Goal: Transaction & Acquisition: Purchase product/service

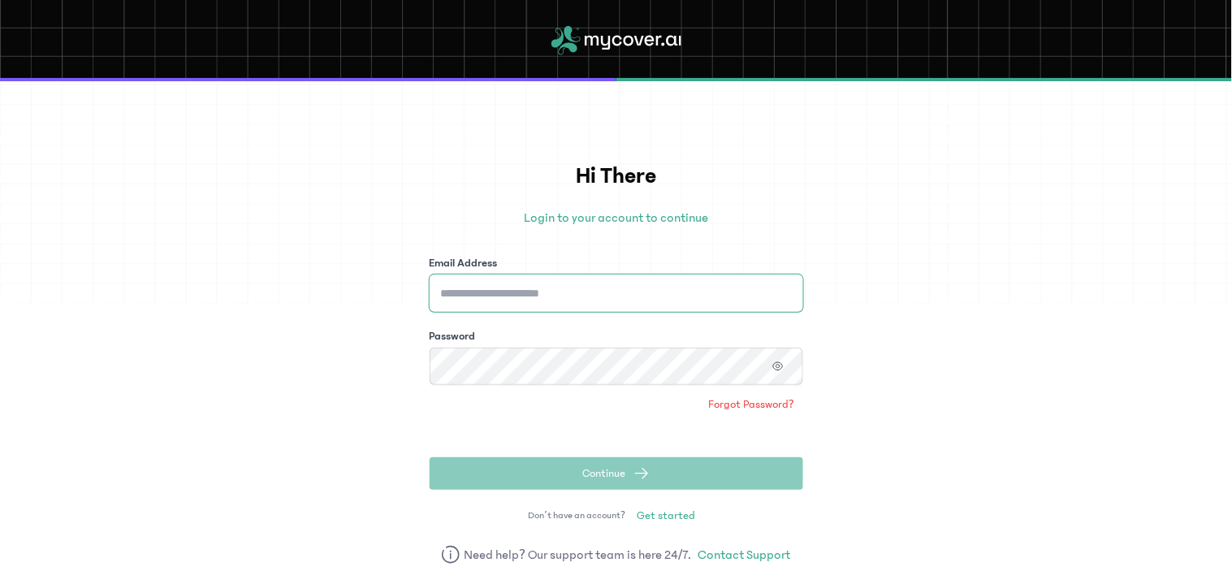
type input "**********"
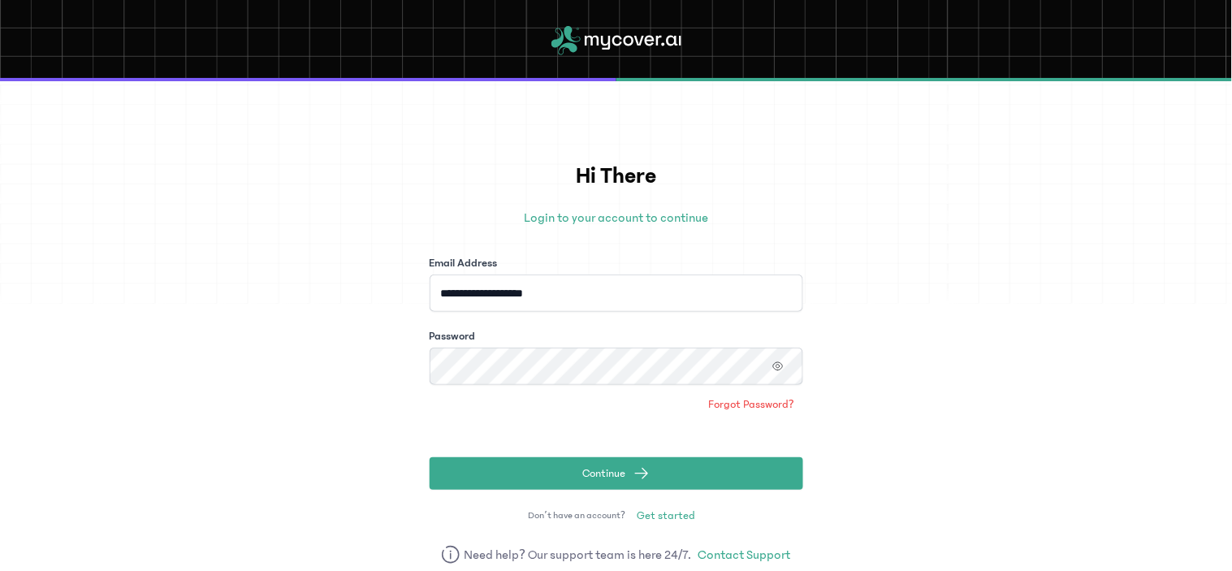
click at [799, 434] on form "**********" at bounding box center [617, 372] width 374 height 235
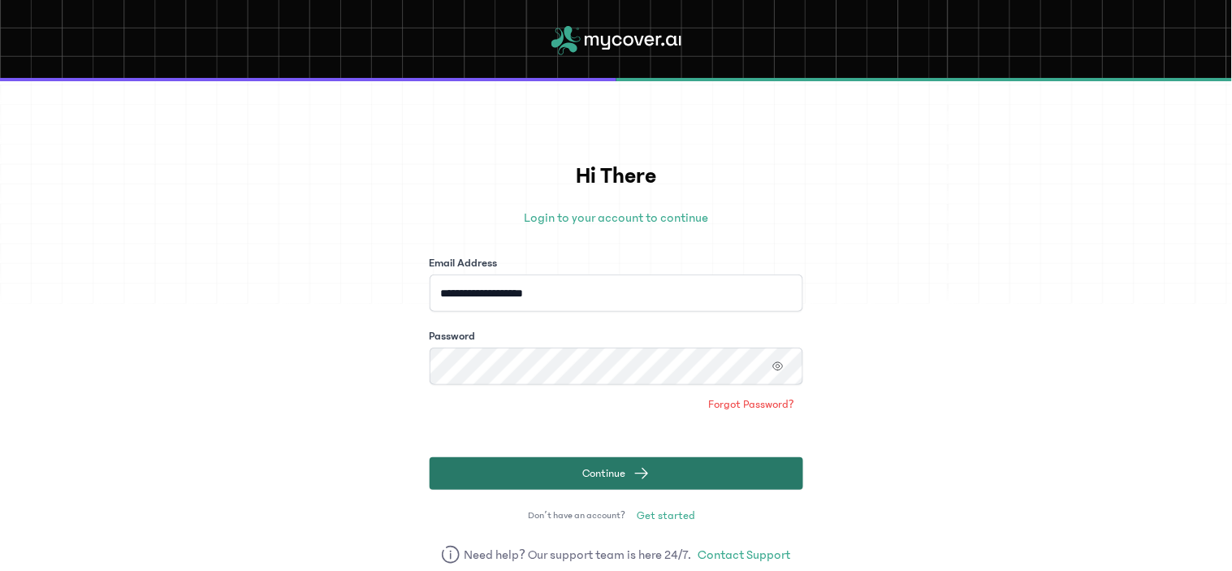
drag, startPoint x: 639, startPoint y: 466, endPoint x: 703, endPoint y: 483, distance: 65.6
click at [639, 467] on span "submit" at bounding box center [642, 473] width 16 height 16
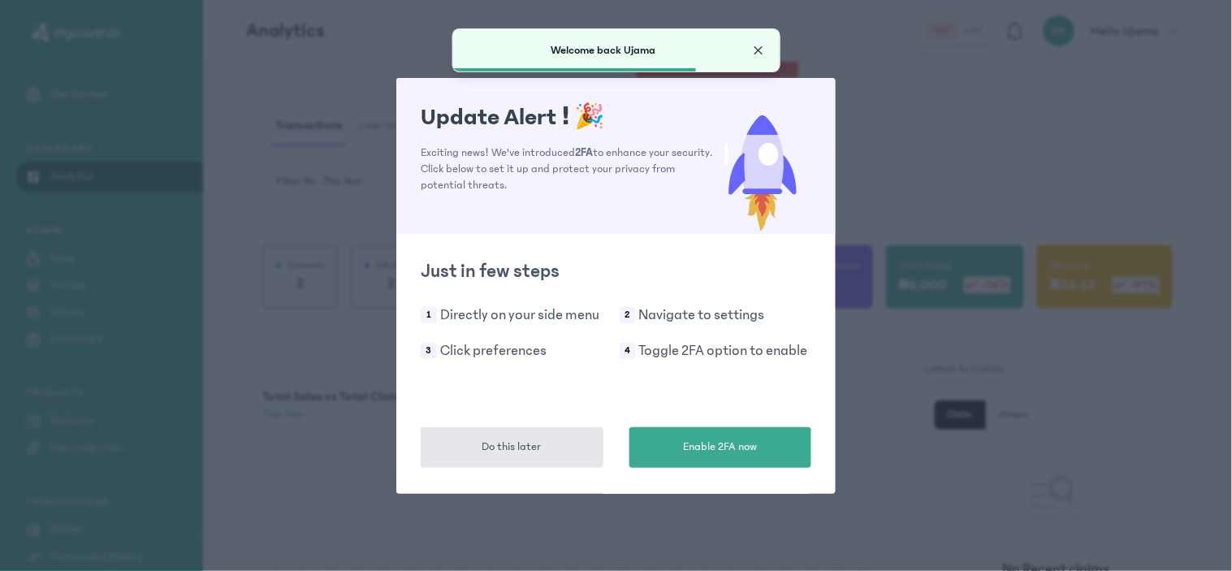
click at [761, 53] on span "Close" at bounding box center [759, 50] width 16 height 16
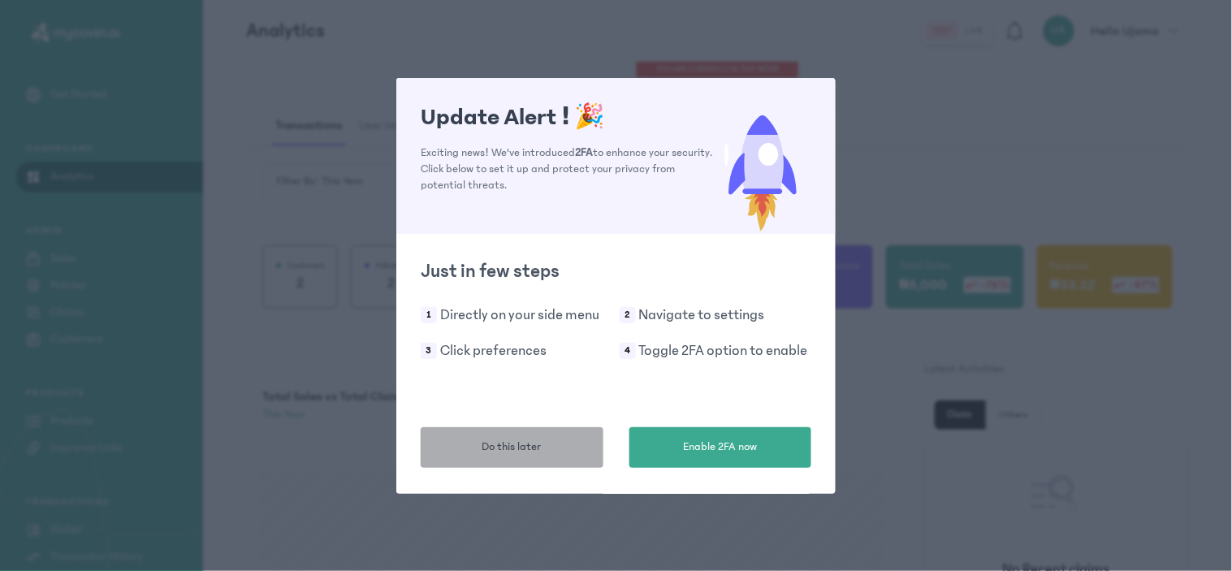
click at [532, 445] on span "Do this later" at bounding box center [512, 447] width 59 height 17
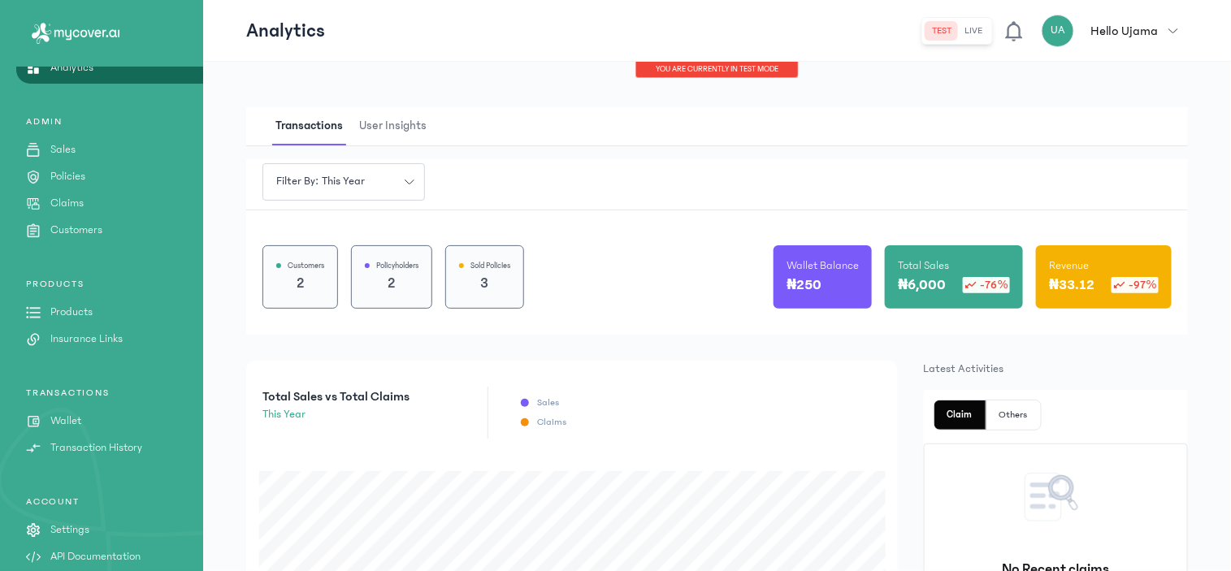
scroll to position [125, 0]
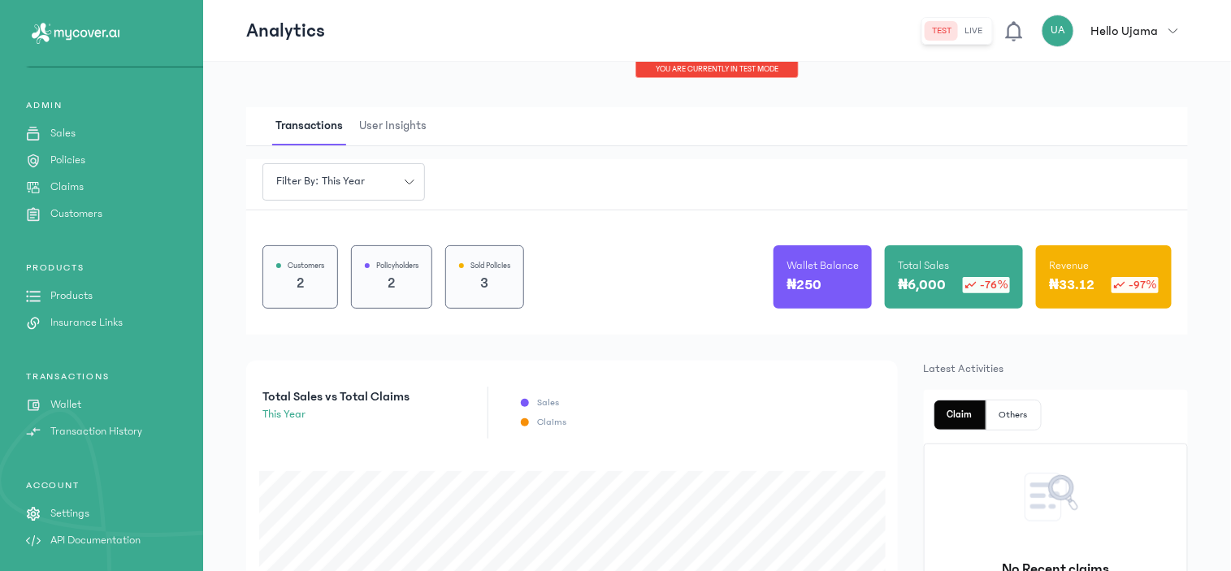
click at [973, 27] on button "live" at bounding box center [973, 30] width 31 height 19
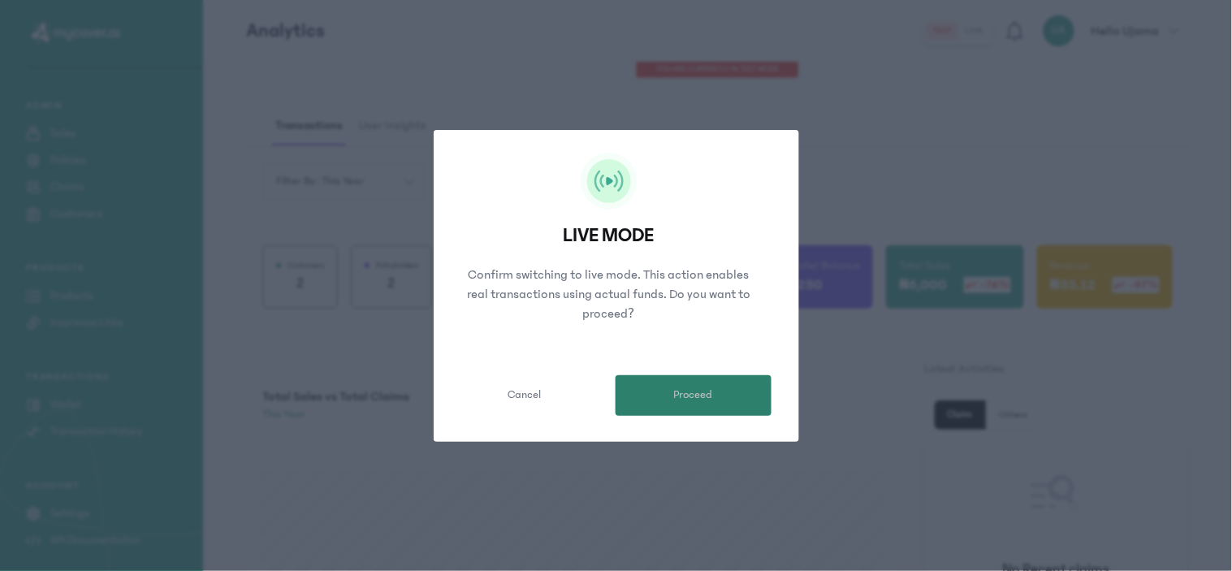
click at [654, 382] on button "Proceed" at bounding box center [694, 395] width 156 height 41
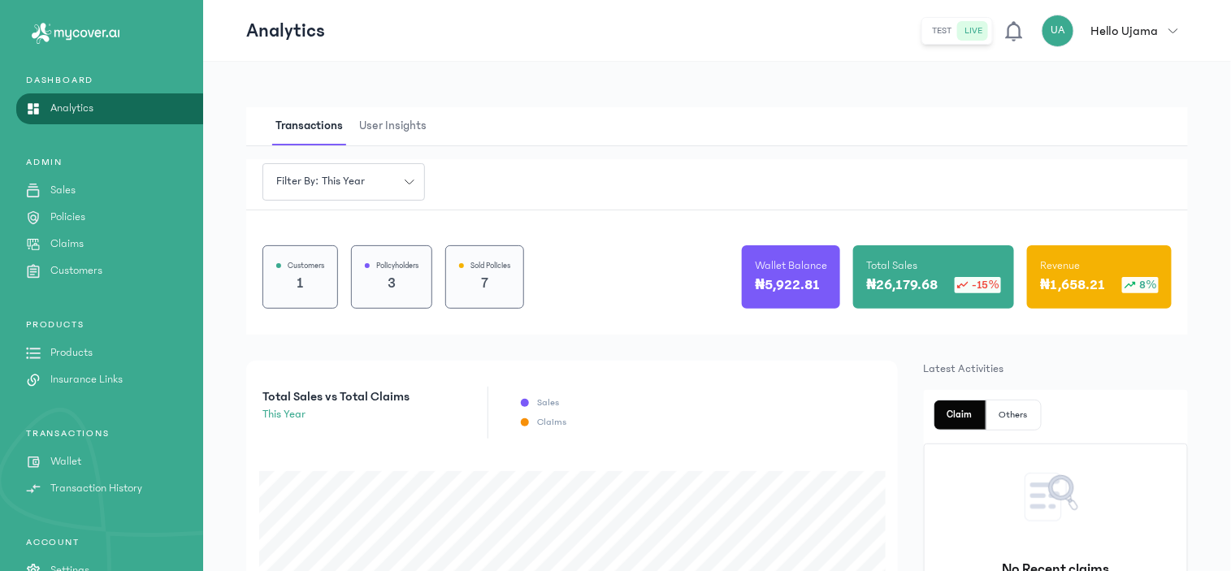
scroll to position [125, 0]
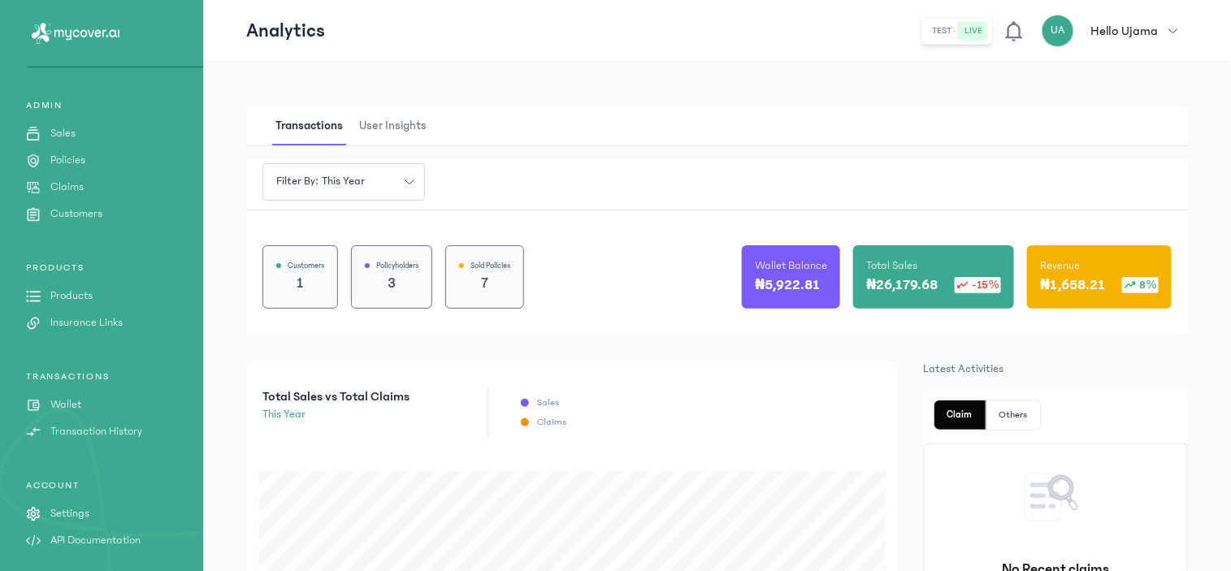
click at [74, 289] on p "Products" at bounding box center [71, 296] width 42 height 17
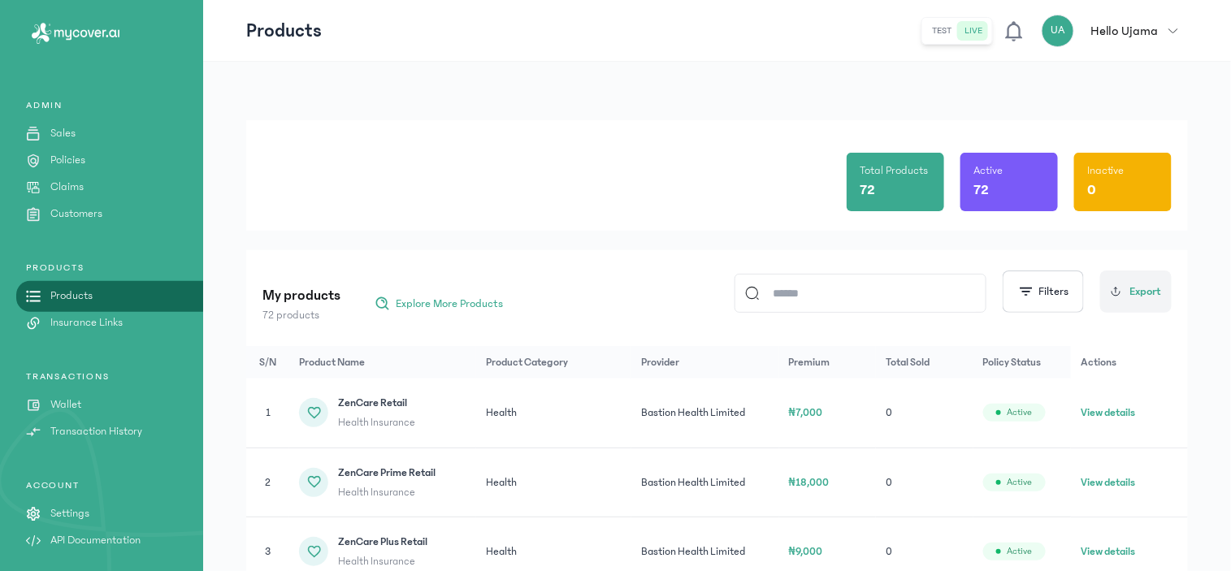
click at [811, 288] on input at bounding box center [868, 293] width 216 height 37
click at [975, 247] on div "Total Products 72 Active 72 Inactive 0 My products 72 products Explore More Pro…" at bounding box center [716, 393] width 941 height 547
click at [812, 290] on input at bounding box center [868, 293] width 216 height 37
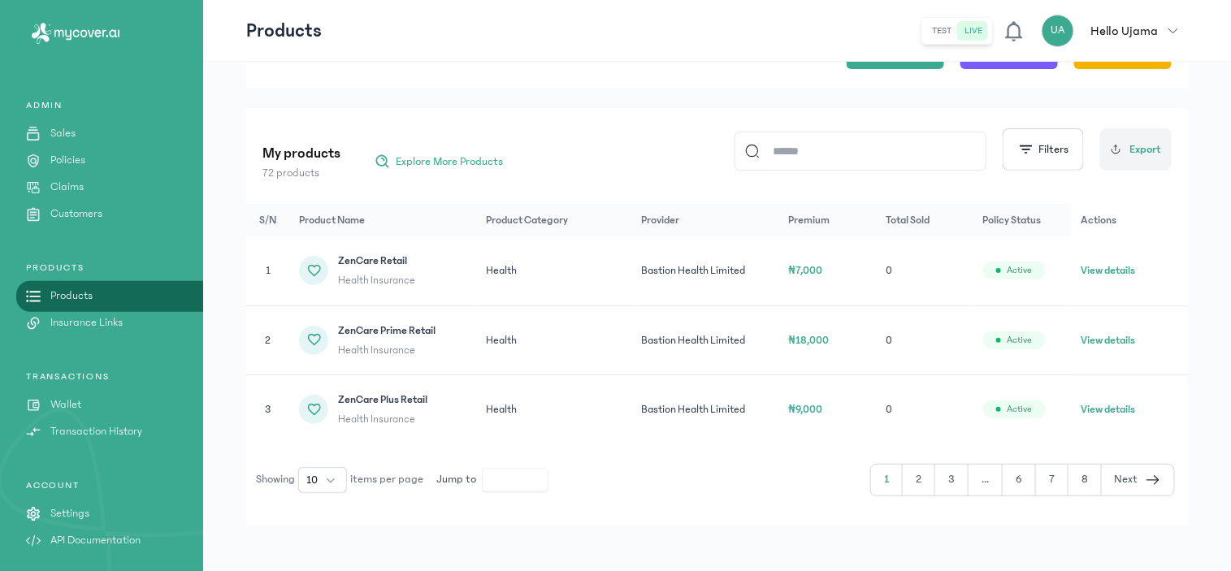
scroll to position [148, 0]
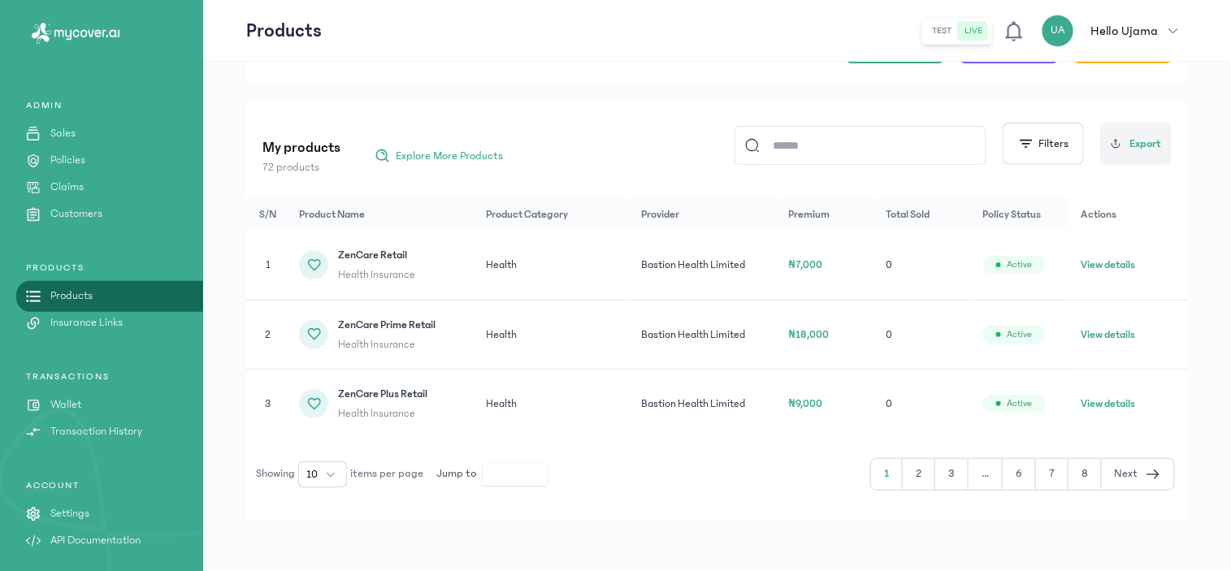
click at [824, 148] on input at bounding box center [868, 145] width 216 height 37
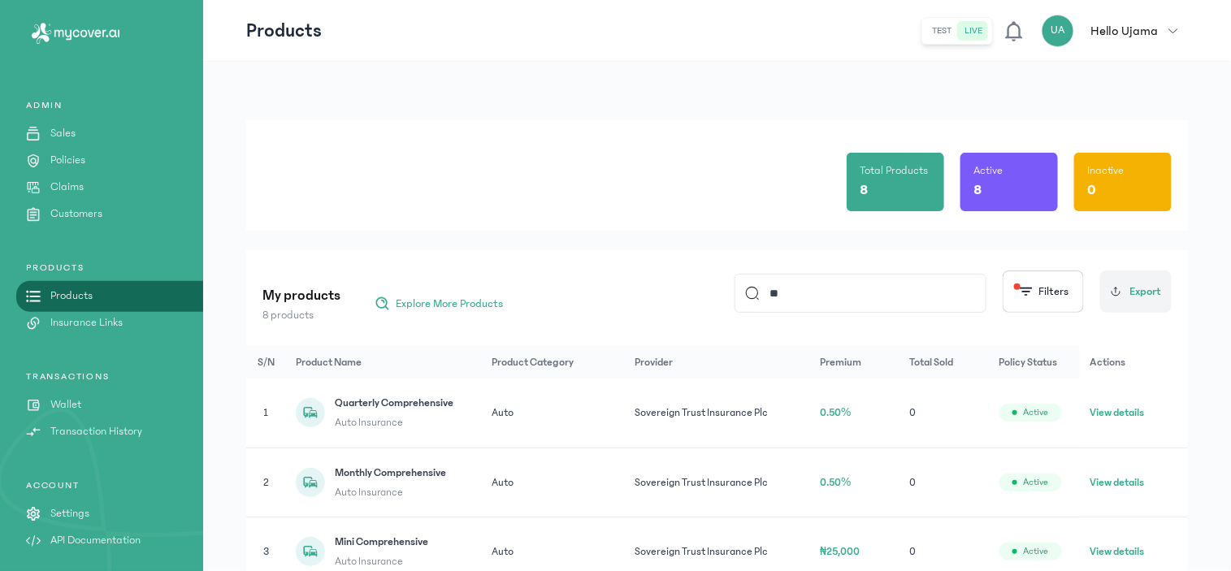
type input "*"
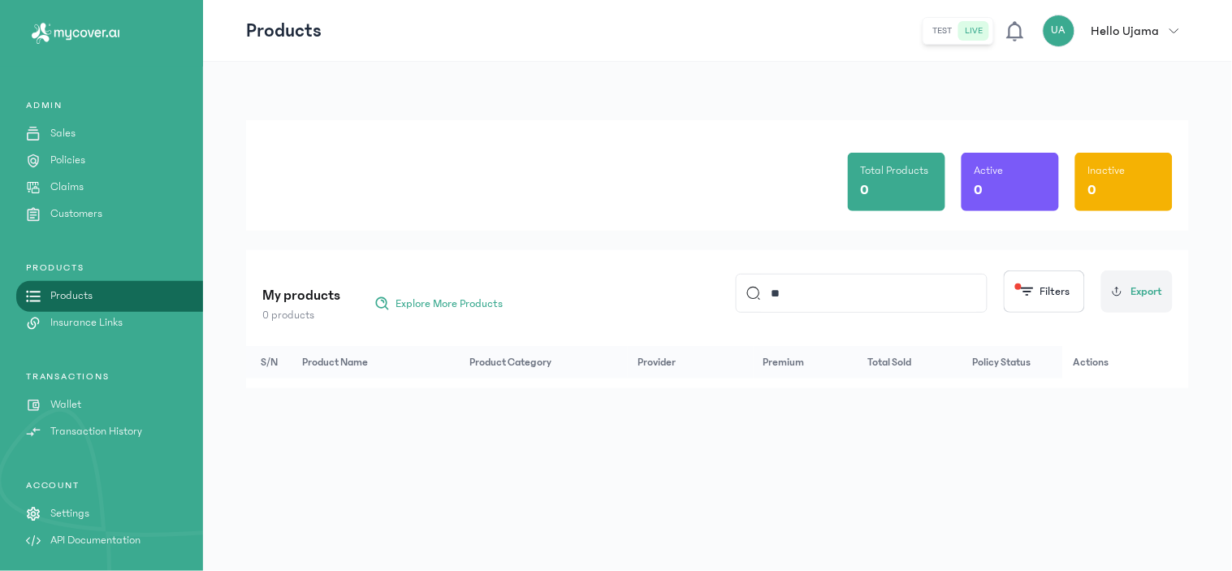
type input "*"
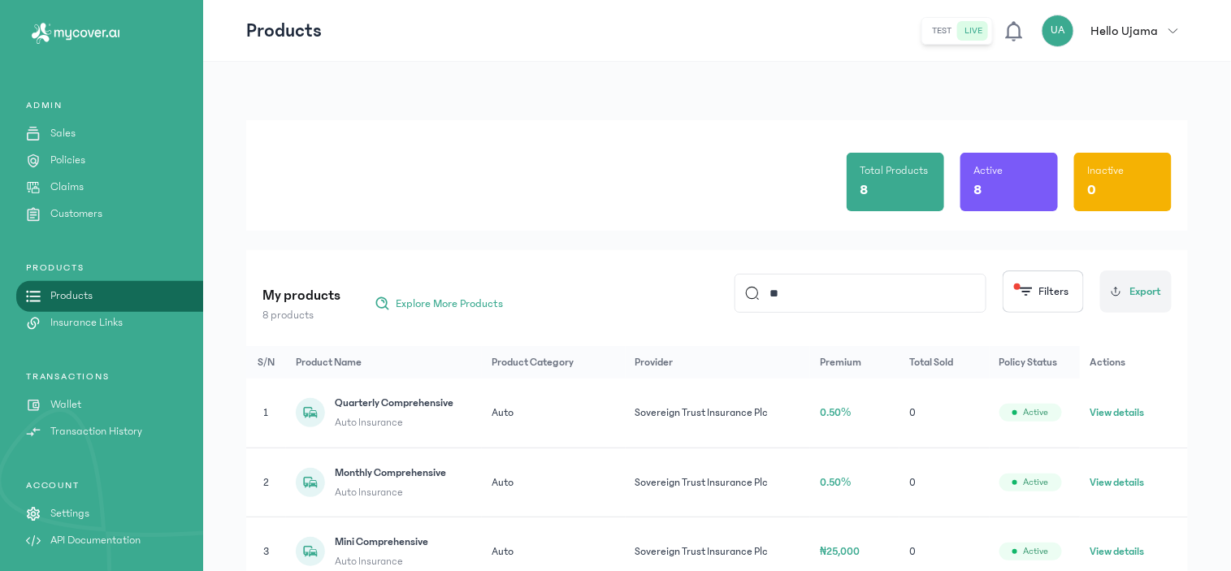
type input "*"
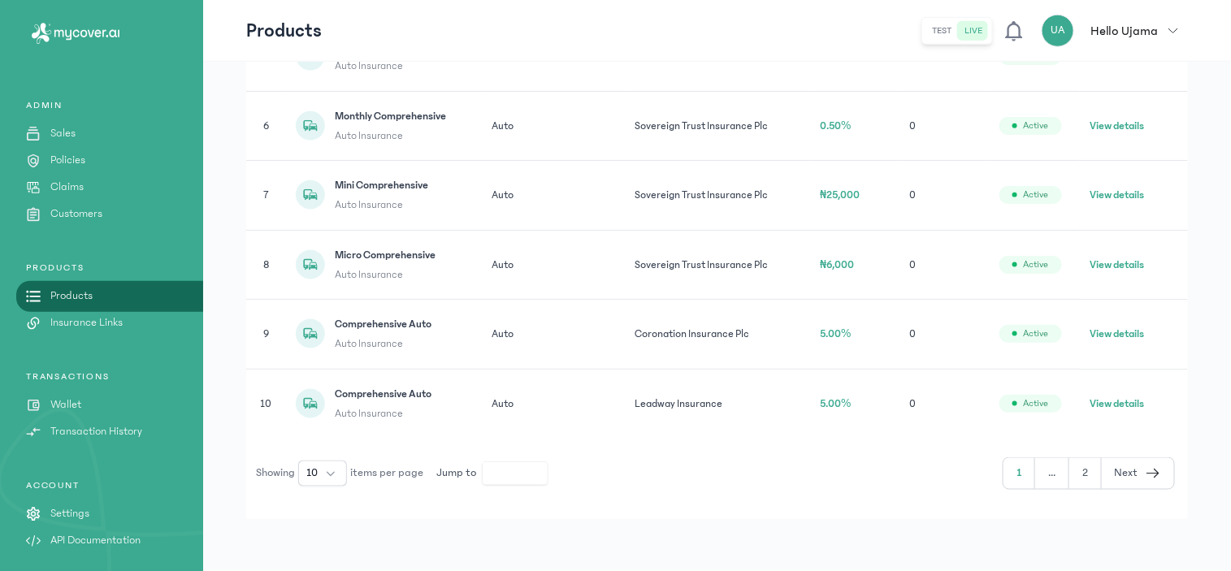
scroll to position [635, 0]
type input "****"
click at [1138, 474] on span "Next" at bounding box center [1126, 473] width 24 height 17
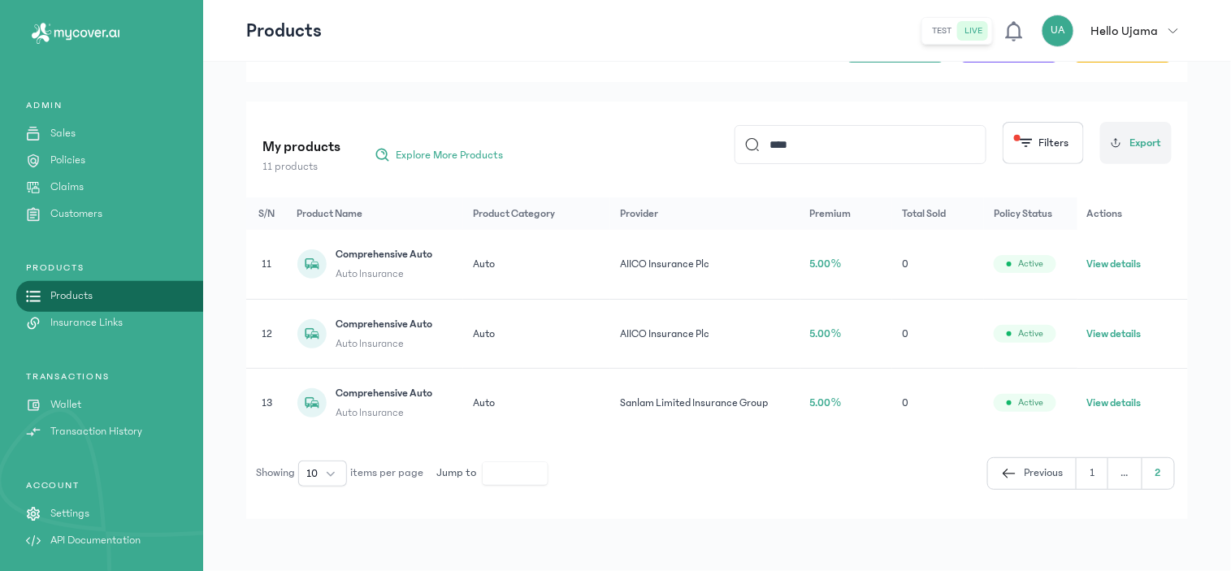
scroll to position [148, 0]
click at [1114, 335] on button "View details" at bounding box center [1114, 335] width 54 height 16
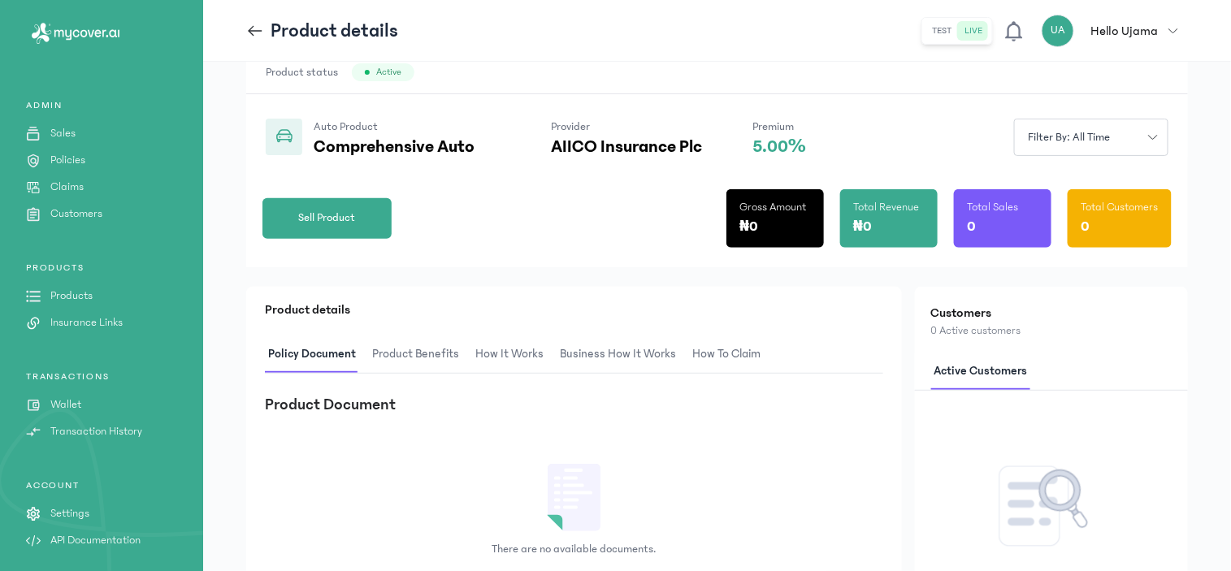
scroll to position [135, 0]
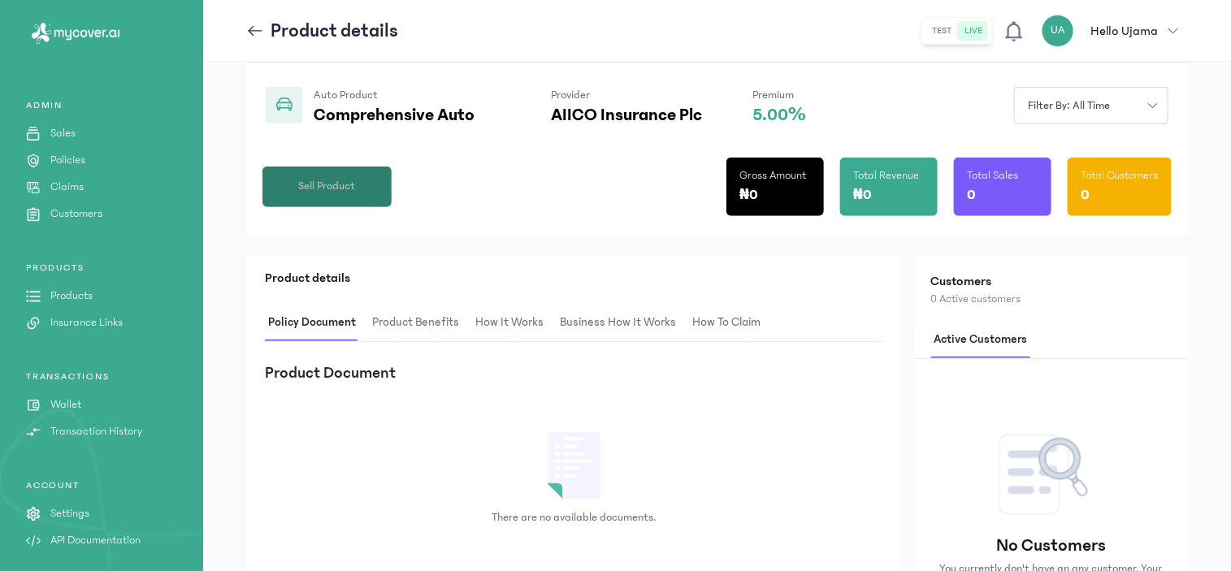
click at [343, 193] on span "Sell Product" at bounding box center [327, 186] width 57 height 17
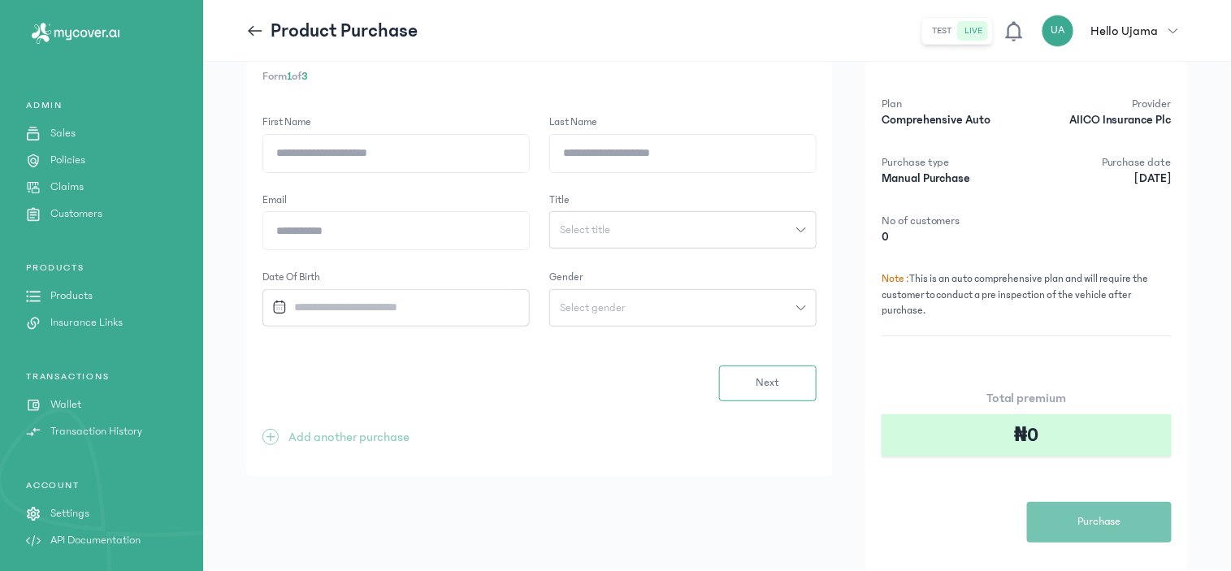
scroll to position [12, 0]
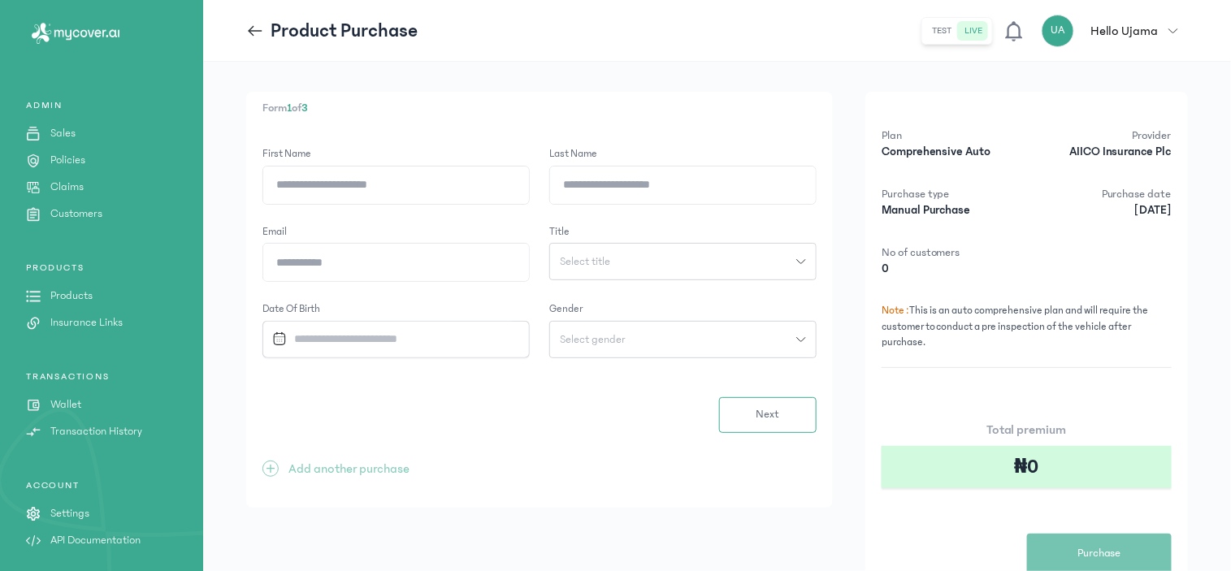
click at [370, 188] on input "First Name" at bounding box center [396, 185] width 266 height 37
click at [777, 59] on header "Product Purchase test live UA Hello Ujama Ujama Akpata ama@getcargoplug.com adm…" at bounding box center [717, 31] width 1028 height 62
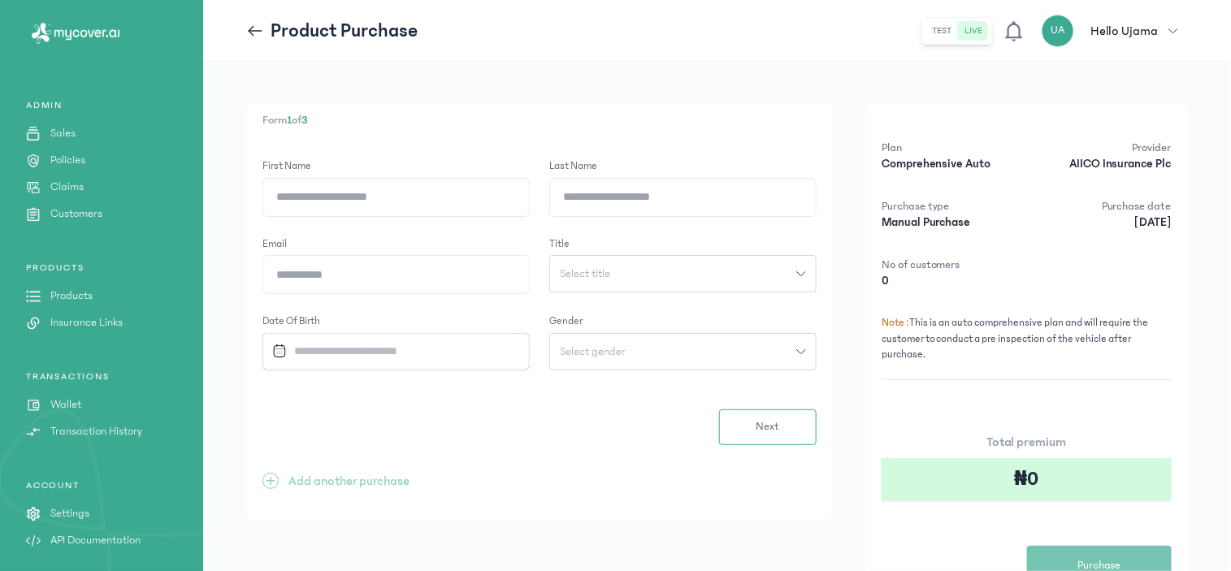
drag, startPoint x: 345, startPoint y: 184, endPoint x: 348, endPoint y: 197, distance: 14.0
click at [347, 197] on input "First Name" at bounding box center [396, 197] width 266 height 37
click at [463, 96] on div "Form 1 of 3 First Name Last Name Email Title Select title Date of Birth Gender …" at bounding box center [717, 368] width 1028 height 612
click at [801, 351] on icon "button" at bounding box center [801, 352] width 10 height 10
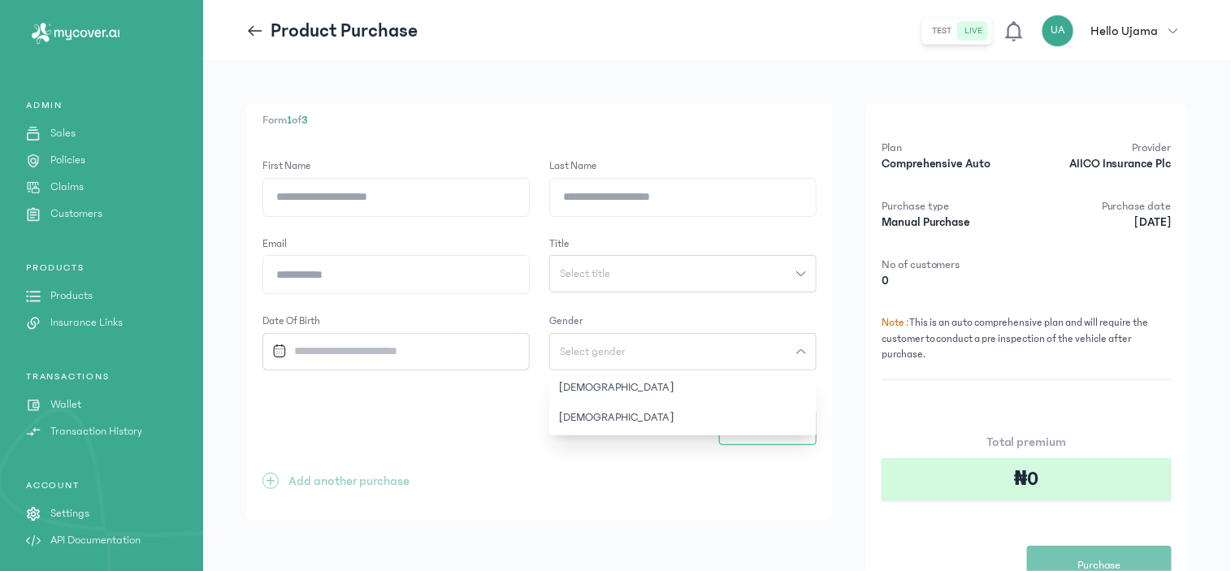
click at [801, 350] on icon "button" at bounding box center [801, 352] width 10 height 10
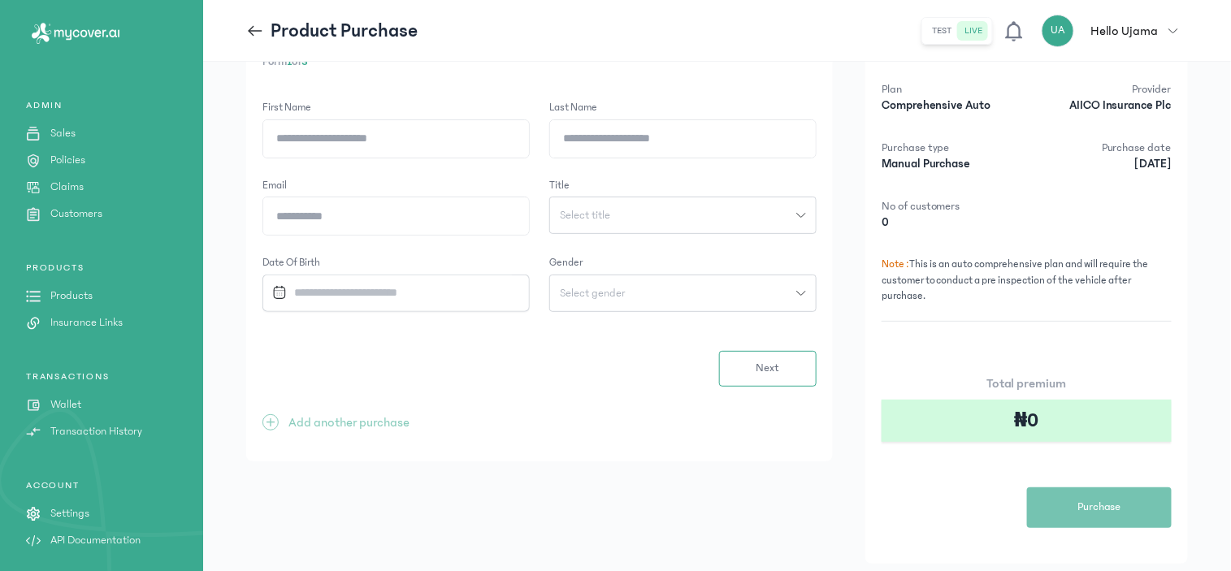
scroll to position [102, 0]
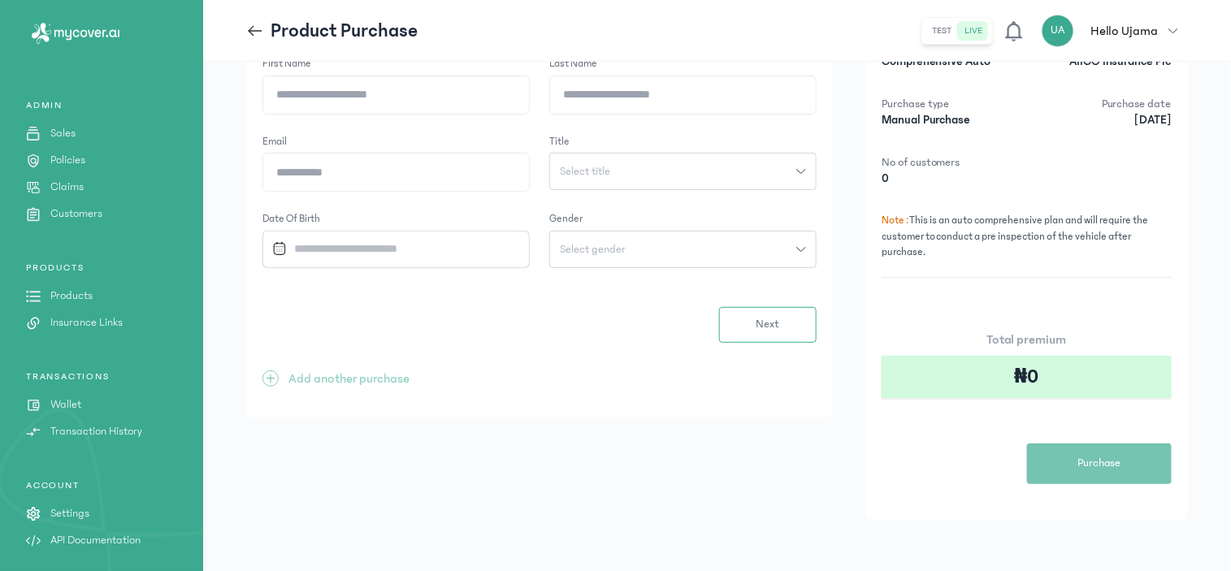
click at [448, 84] on input "First Name" at bounding box center [396, 94] width 266 height 37
type input "**********"
click at [664, 103] on input "Last Name" at bounding box center [683, 94] width 266 height 37
type input "*******"
click at [1181, 272] on div "Plan Comprehensive Auto Provider AIICO Insurance Plc Purchase type Manual Purch…" at bounding box center [1026, 261] width 322 height 518
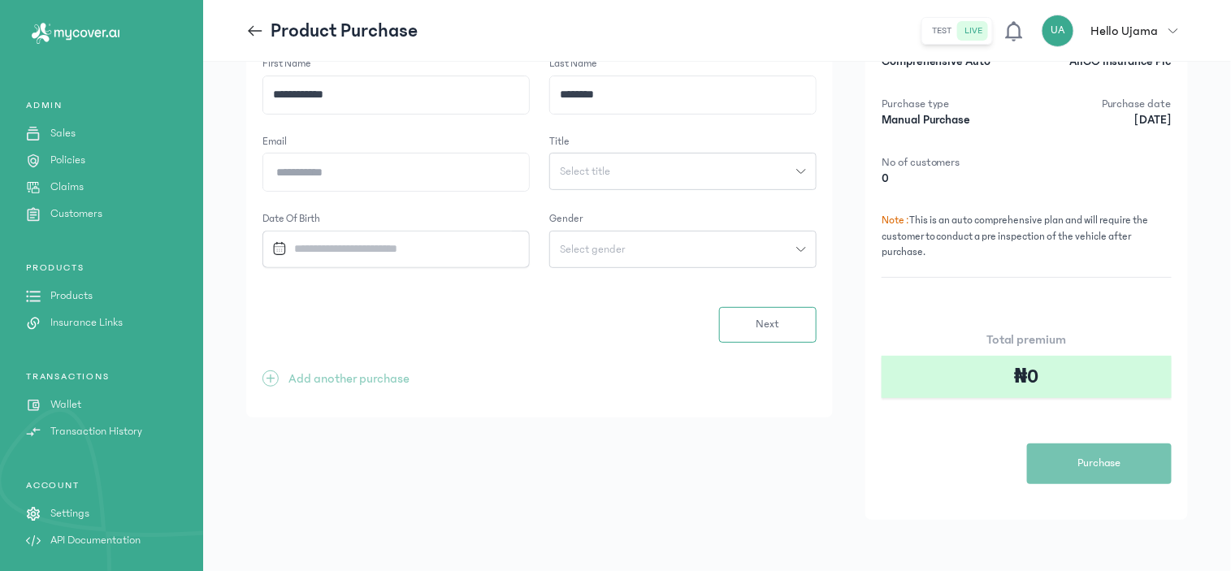
click at [345, 177] on input "Email" at bounding box center [396, 172] width 266 height 37
type input "**********"
click at [630, 154] on button "Select title" at bounding box center [682, 171] width 267 height 37
click at [563, 270] on button "Mr" at bounding box center [682, 276] width 267 height 30
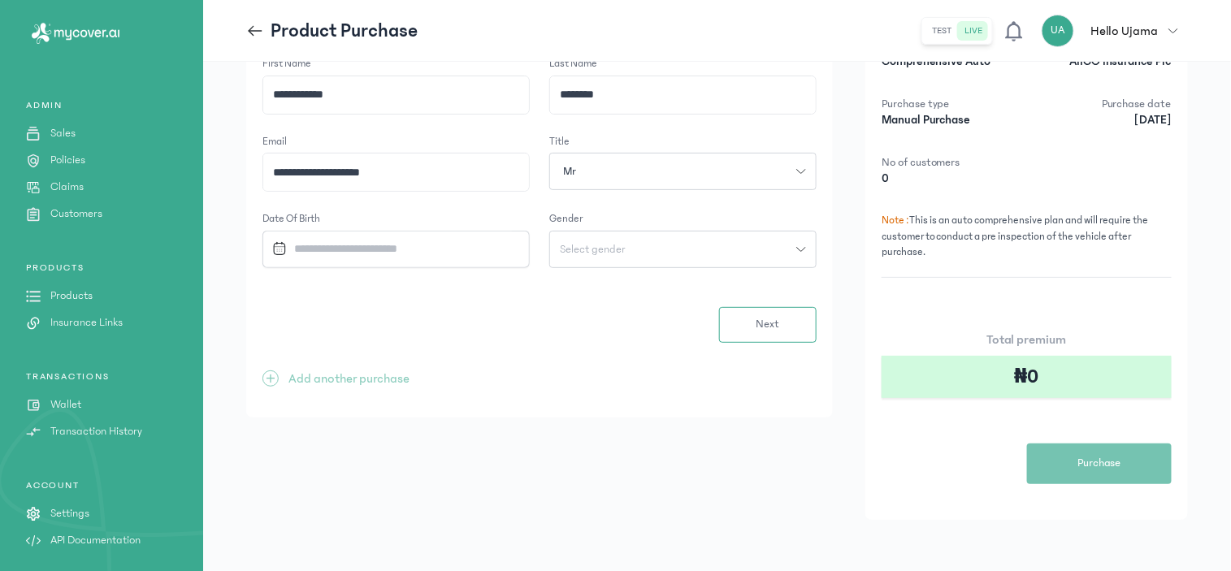
click at [361, 249] on input "Datepicker input" at bounding box center [389, 249] width 246 height 35
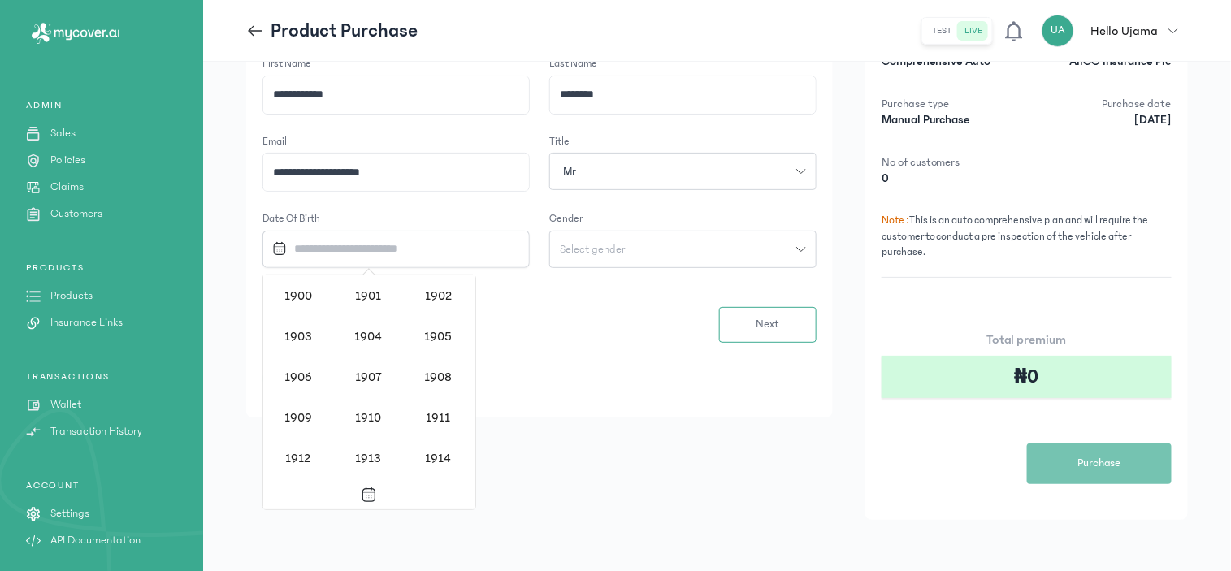
scroll to position [1330, 0]
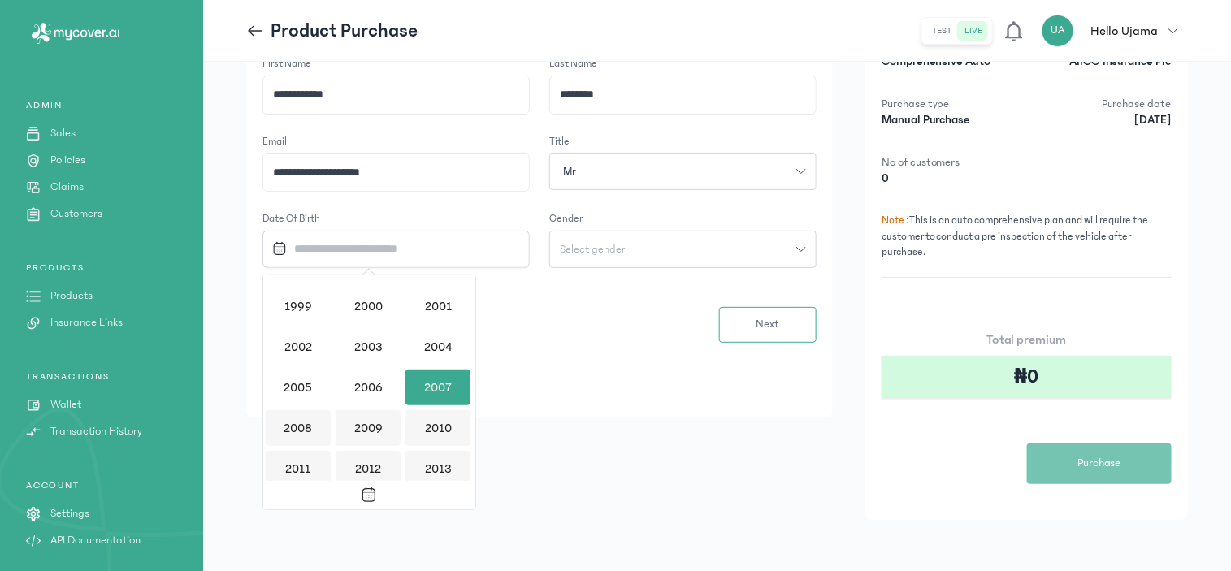
click at [445, 474] on div "2013" at bounding box center [437, 469] width 65 height 36
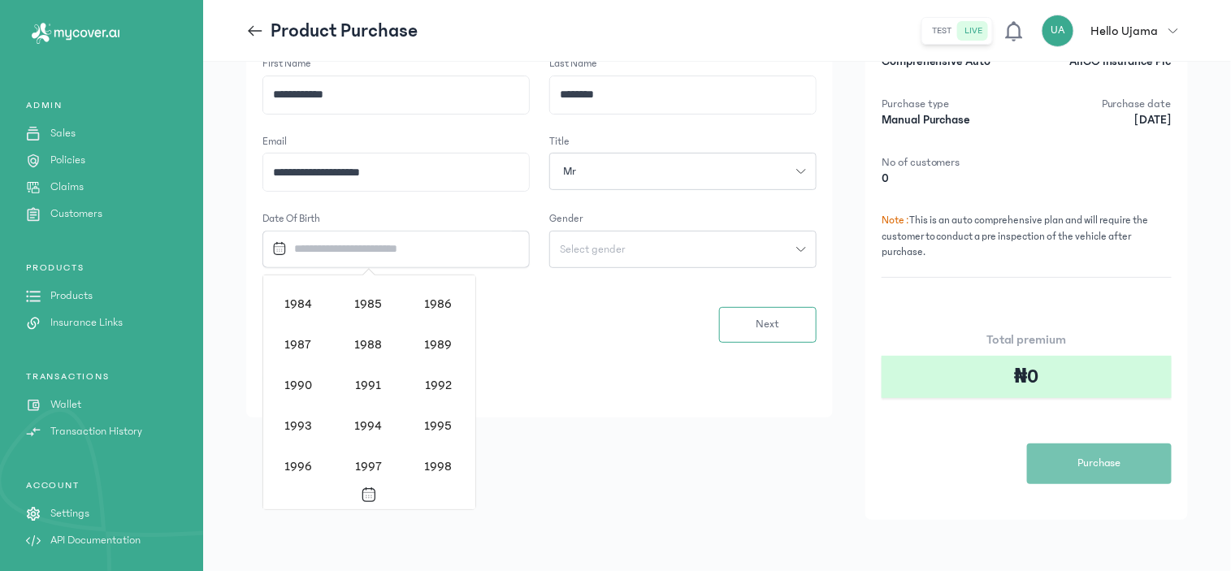
scroll to position [1059, 0]
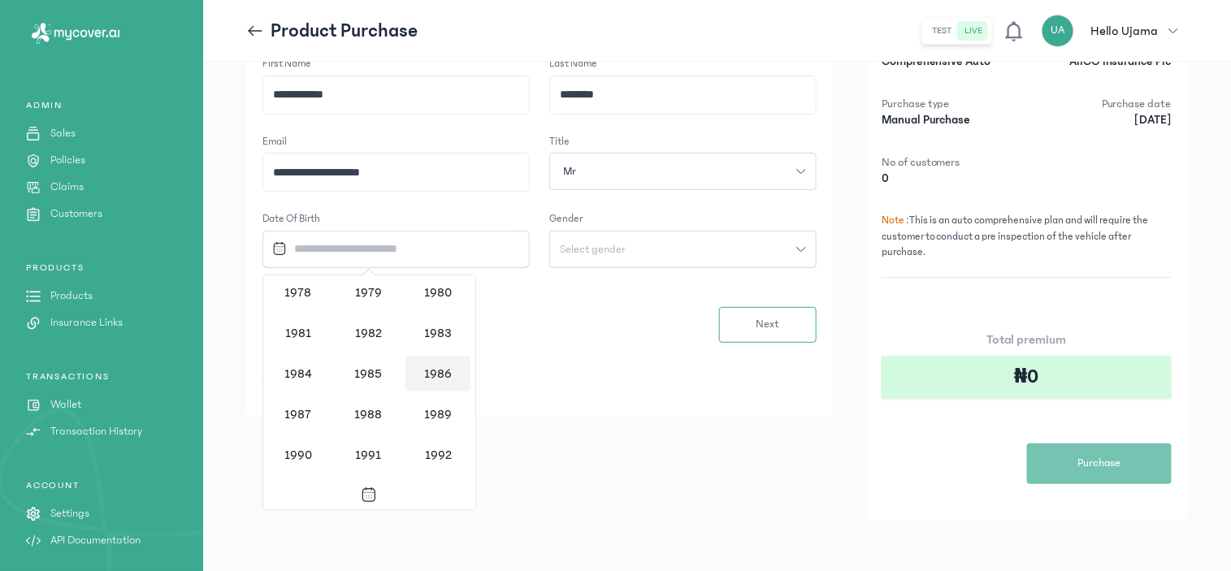
click at [428, 368] on div "1986" at bounding box center [437, 374] width 65 height 36
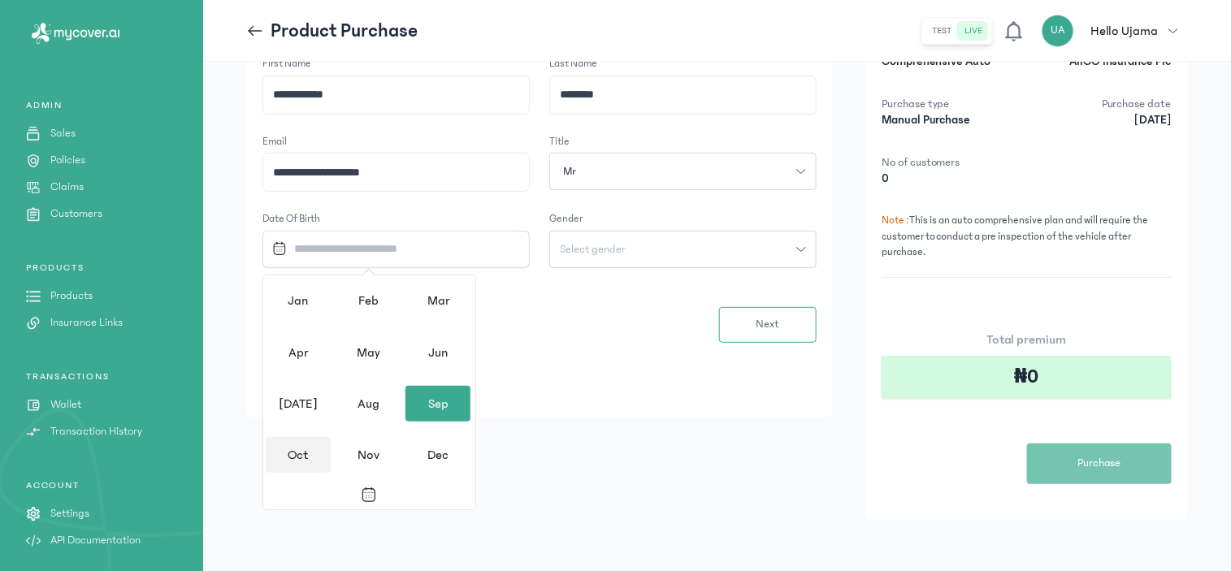
click at [297, 456] on div "Oct" at bounding box center [298, 455] width 65 height 36
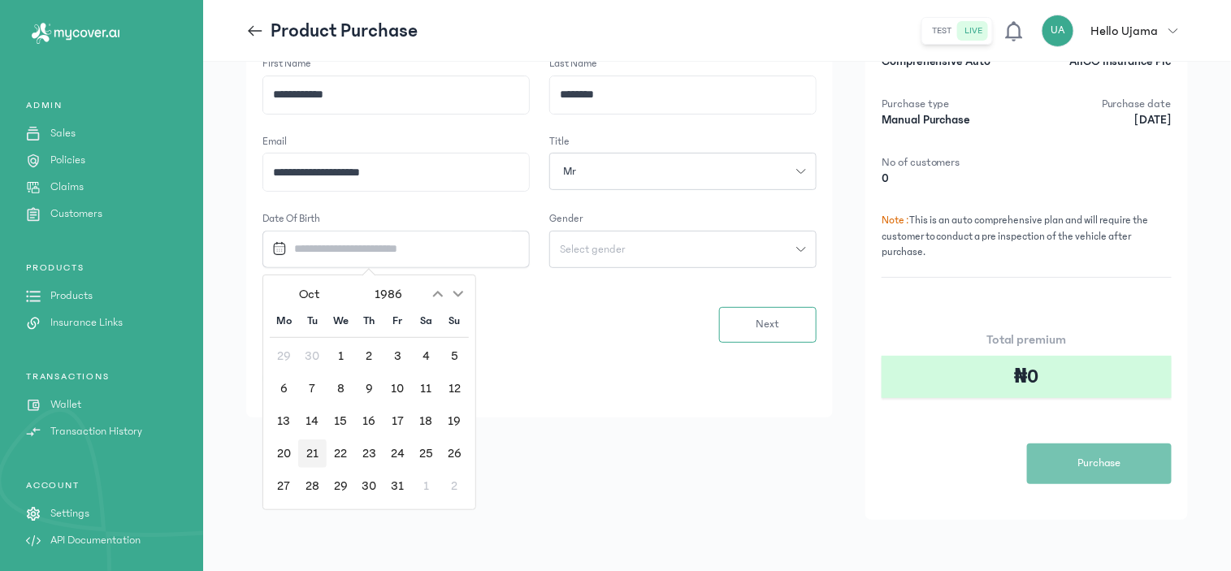
click at [313, 448] on div "21" at bounding box center [312, 453] width 28 height 28
type input "**********"
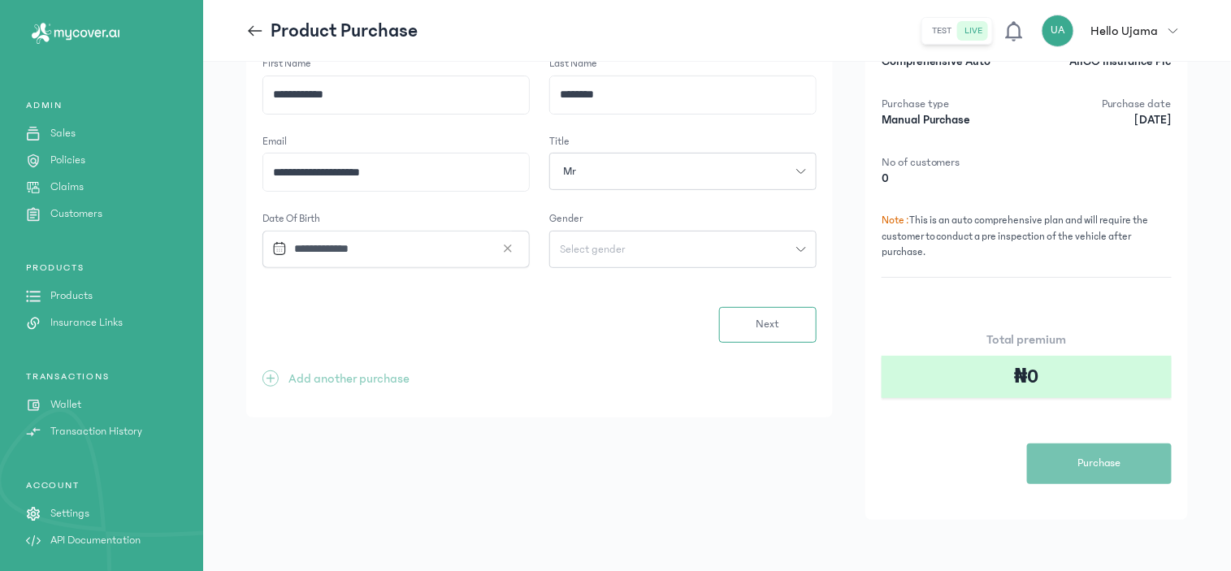
click at [663, 248] on div "Select gender" at bounding box center [673, 249] width 246 height 11
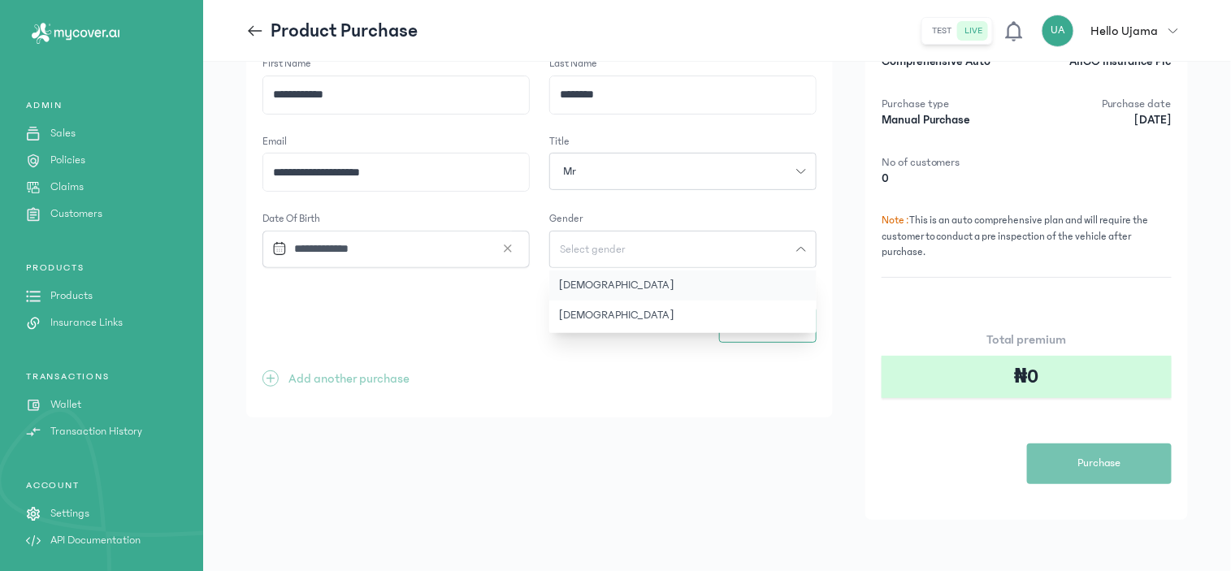
click at [572, 282] on button "Male" at bounding box center [682, 285] width 267 height 30
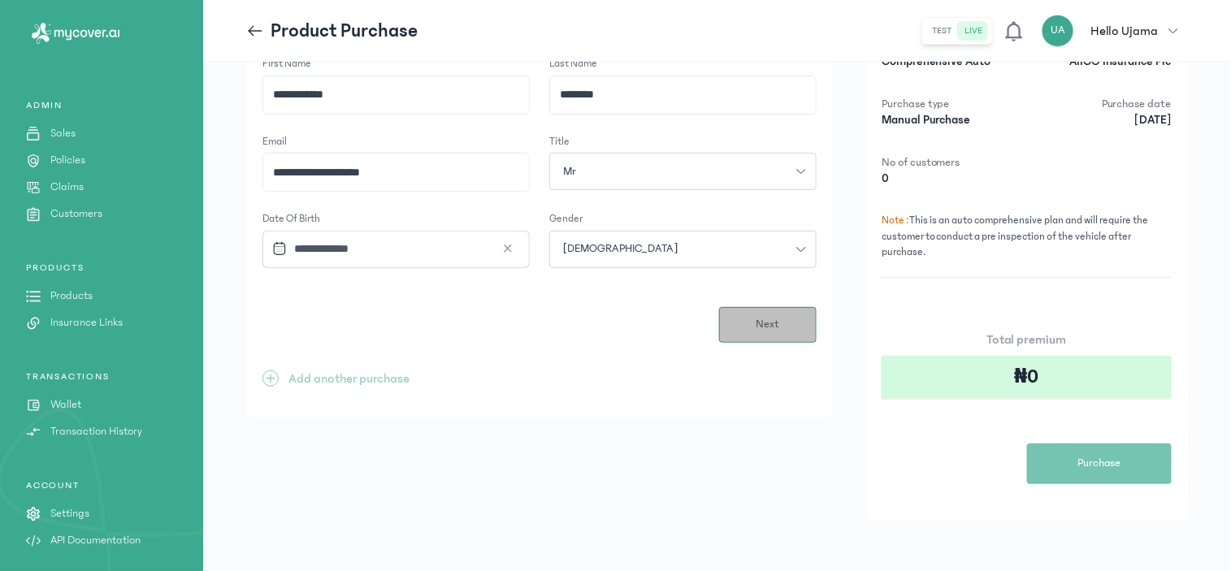
click at [767, 327] on span "Next" at bounding box center [767, 324] width 24 height 17
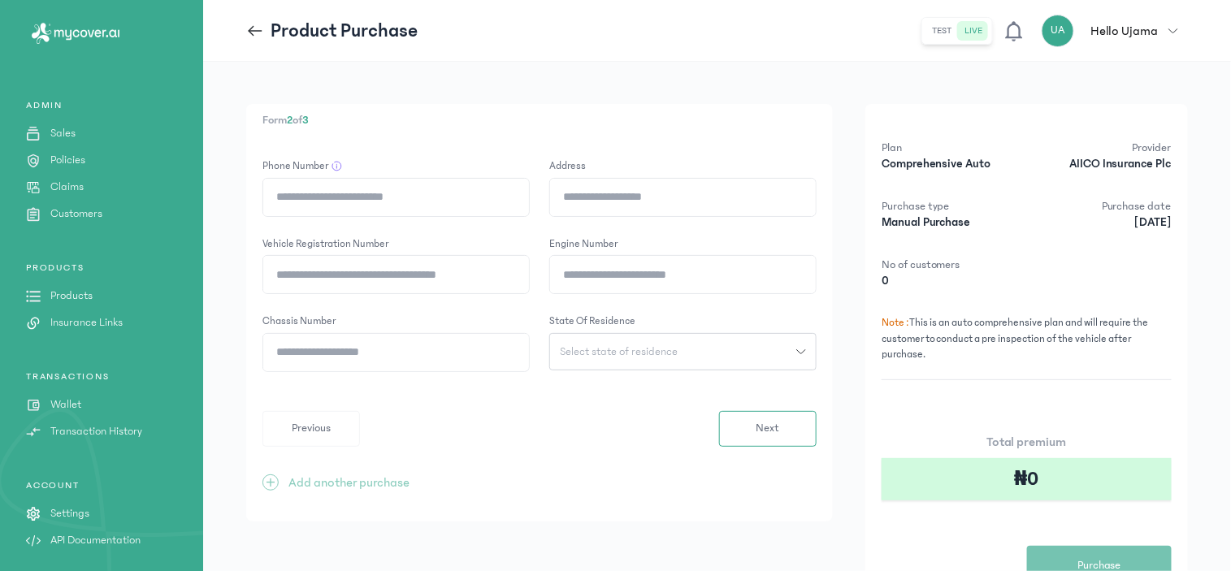
click at [355, 199] on input "Phone Number" at bounding box center [396, 197] width 266 height 37
click at [327, 198] on input "****" at bounding box center [396, 197] width 266 height 37
paste input "**********"
click at [303, 199] on input "**********" at bounding box center [396, 197] width 266 height 37
type input "**********"
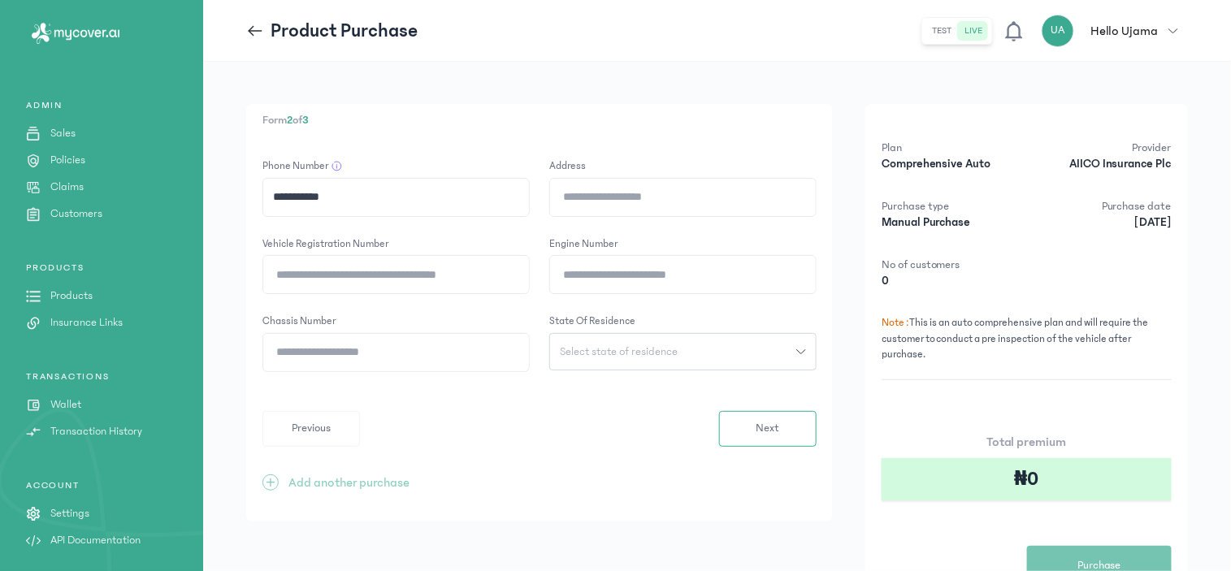
click at [625, 201] on input "Address" at bounding box center [683, 197] width 266 height 37
type input "**********"
click at [375, 278] on input "Vehicle registration number" at bounding box center [396, 274] width 266 height 37
type input "********"
click at [629, 274] on input "Engine Number" at bounding box center [683, 274] width 266 height 37
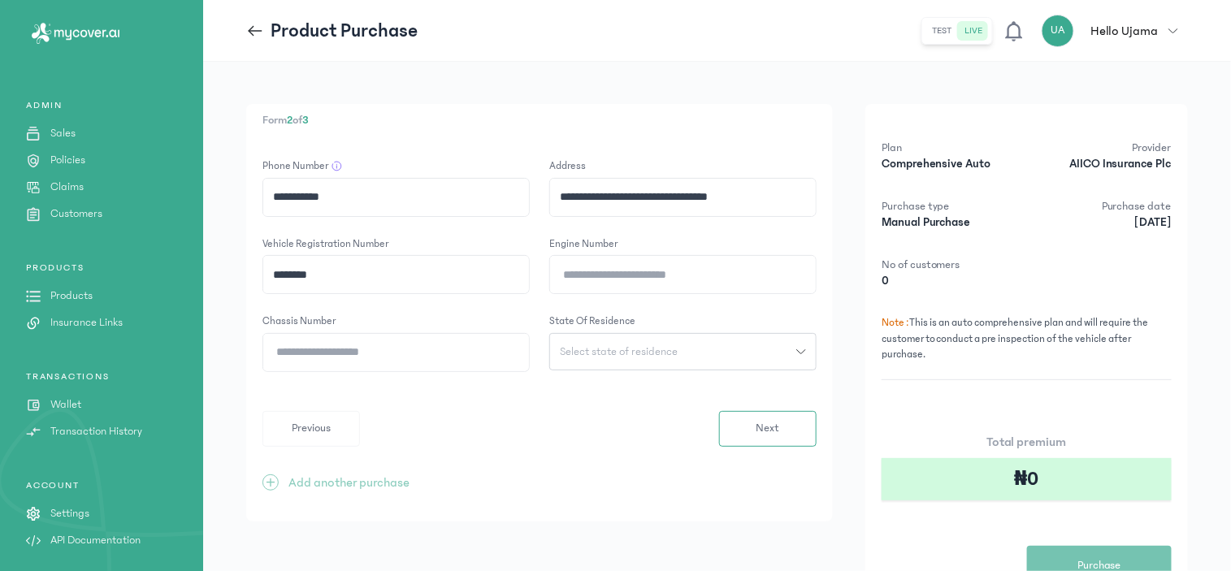
click at [630, 273] on input "Engine Number" at bounding box center [683, 274] width 266 height 37
type input "**"
click at [379, 361] on input "Chassis Number" at bounding box center [396, 352] width 266 height 37
type input "**********"
click at [680, 348] on span "Select state of residence" at bounding box center [618, 351] width 137 height 11
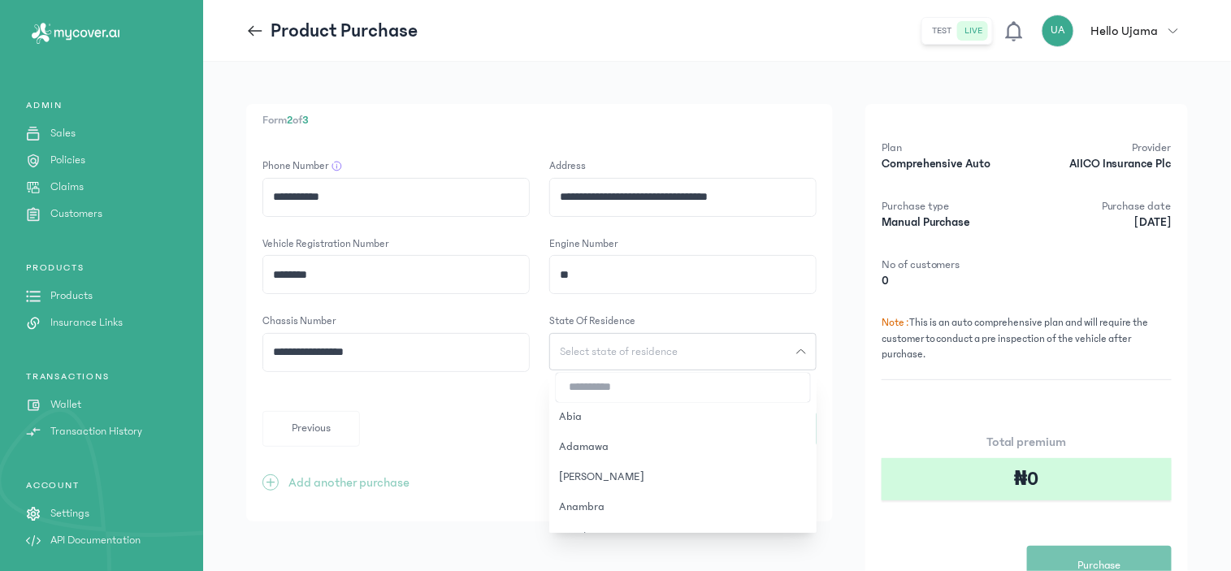
click at [646, 387] on input "search" at bounding box center [683, 387] width 254 height 29
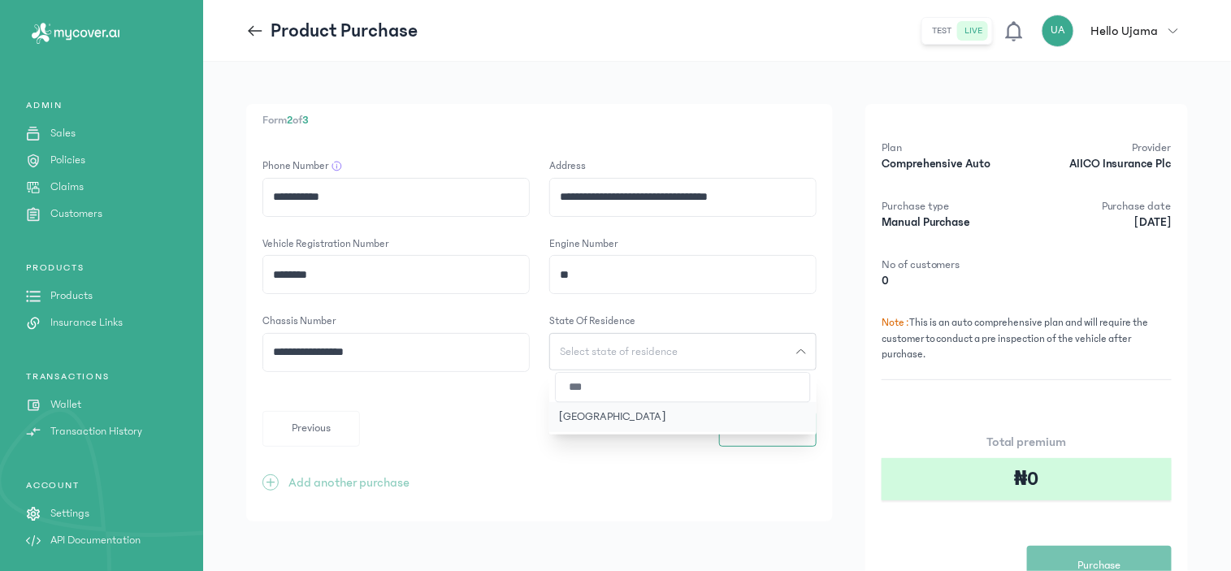
type input "***"
click at [623, 412] on button "Lagos" at bounding box center [682, 417] width 267 height 30
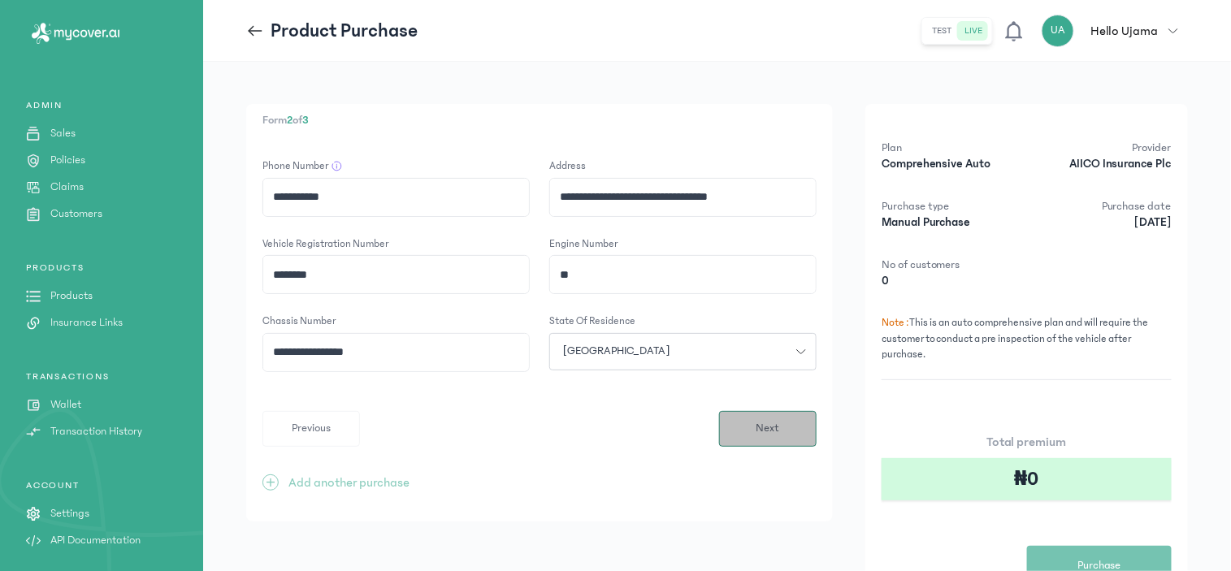
click at [752, 432] on button "Next" at bounding box center [767, 429] width 97 height 36
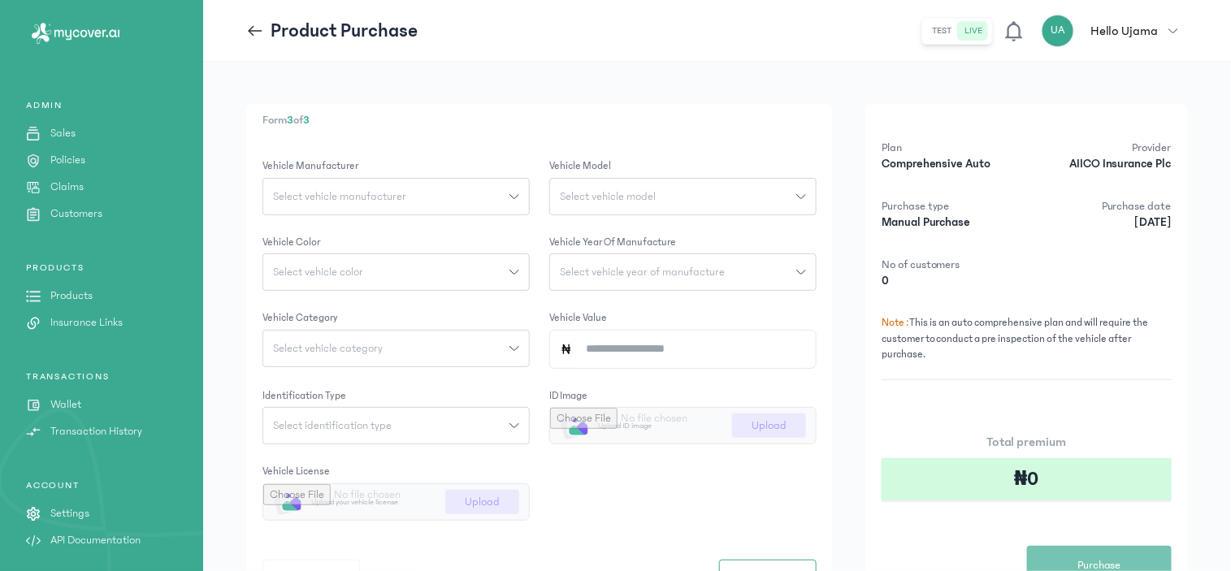
click at [327, 191] on span "Select vehicle manufacturer" at bounding box center [339, 196] width 153 height 11
click at [368, 234] on input "search" at bounding box center [396, 232] width 254 height 29
type input "****"
click at [353, 262] on button "Toyota" at bounding box center [395, 262] width 267 height 30
click at [623, 191] on span "Select vehicle model" at bounding box center [607, 196] width 115 height 11
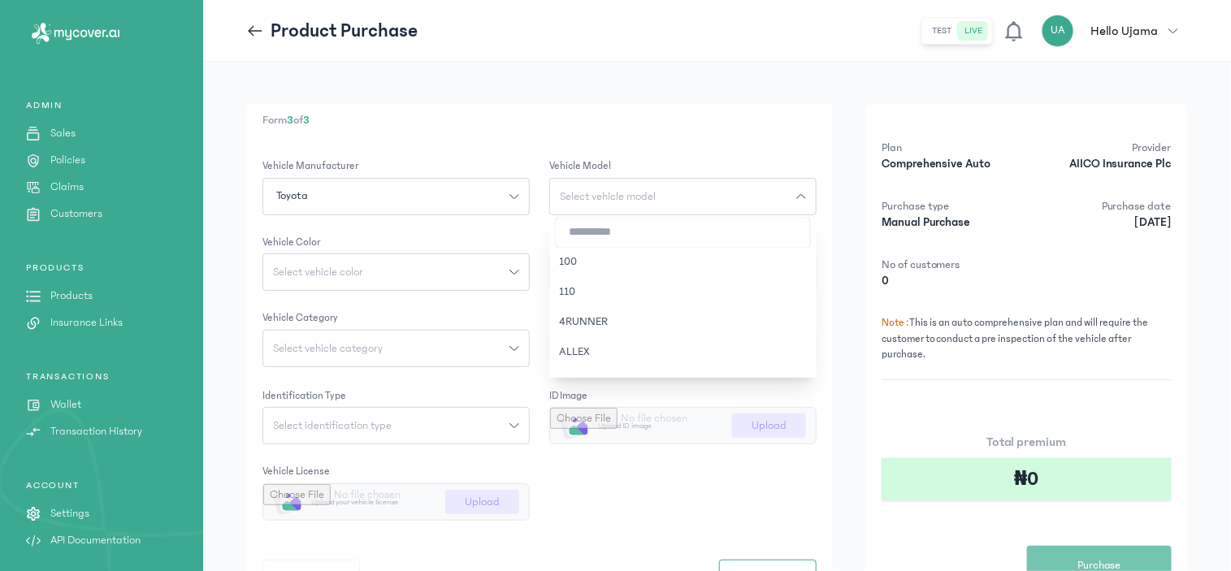
click at [619, 191] on span "Select vehicle model" at bounding box center [607, 196] width 115 height 11
click at [619, 192] on span "Select vehicle model" at bounding box center [607, 196] width 115 height 11
click at [578, 257] on button "HIACE" at bounding box center [682, 261] width 267 height 30
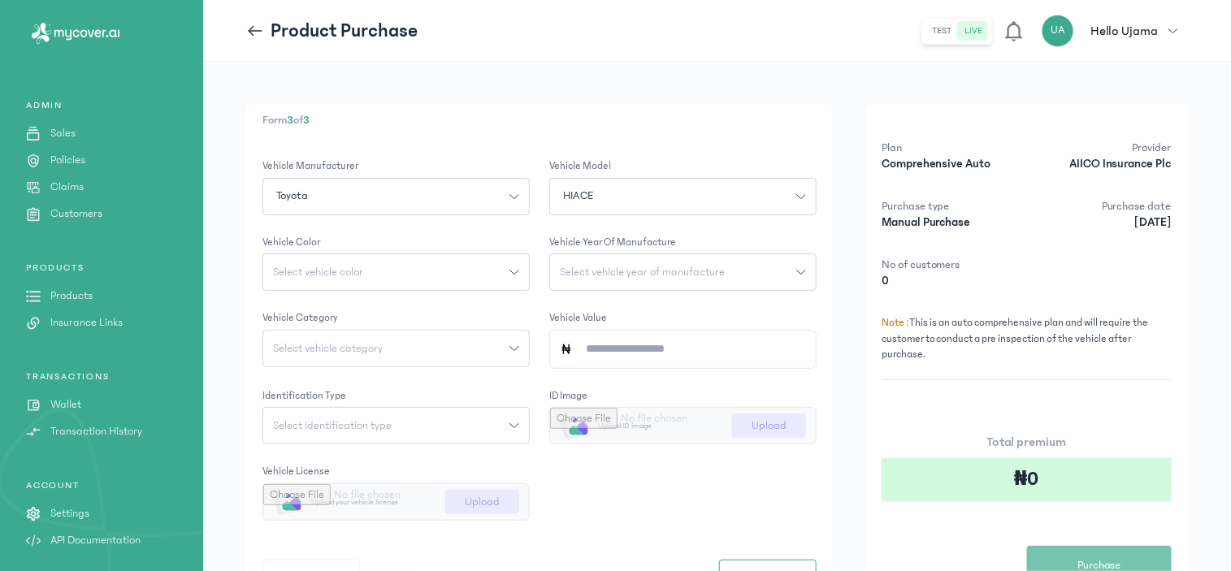
click at [314, 275] on span "Select vehicle color" at bounding box center [318, 271] width 110 height 11
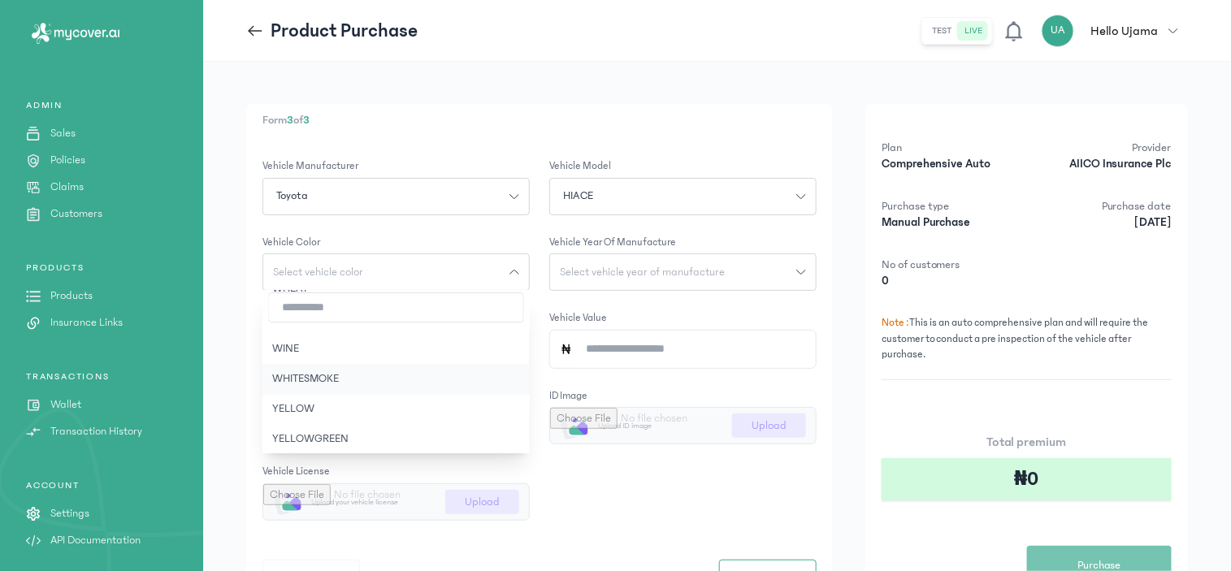
scroll to position [3414, 0]
click at [299, 402] on button "WHITE" at bounding box center [395, 410] width 267 height 30
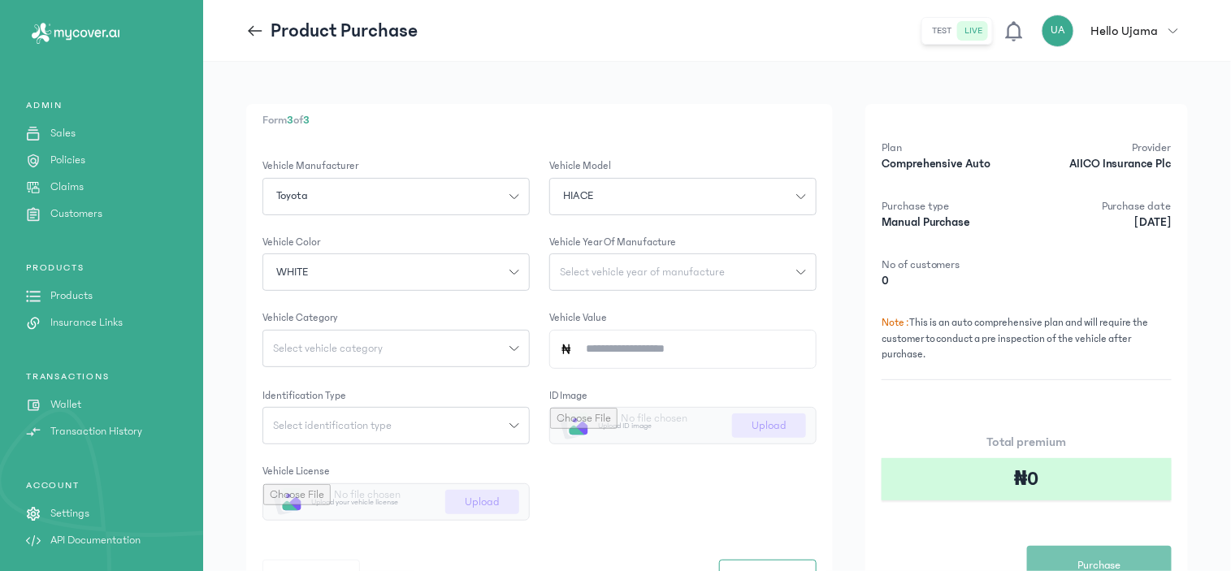
click at [679, 269] on span "Select vehicle year of manufacture" at bounding box center [642, 271] width 184 height 11
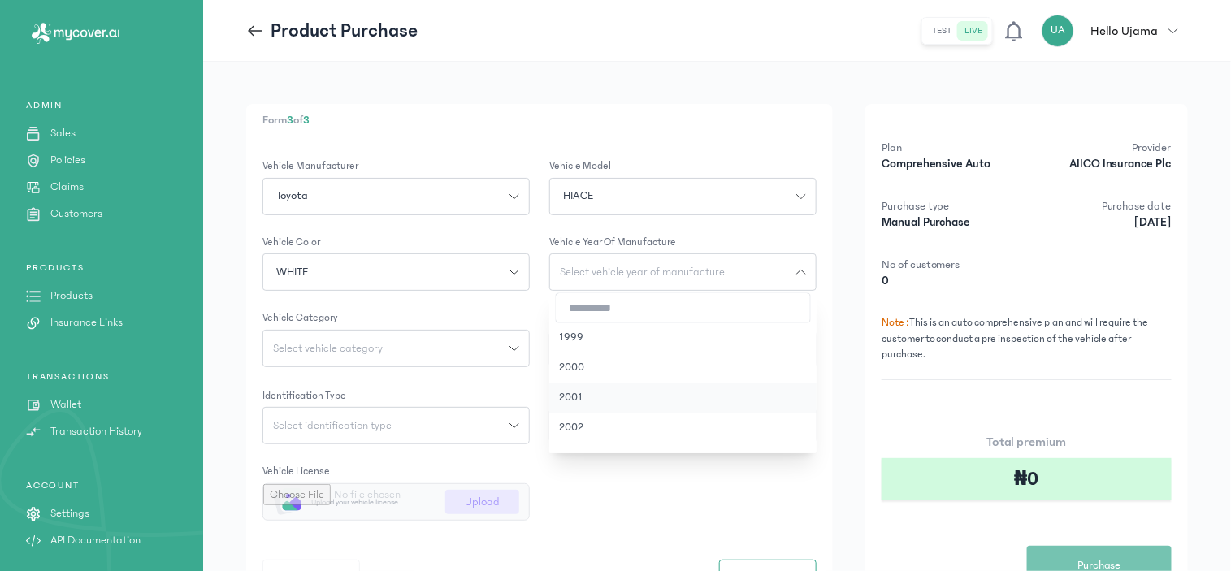
scroll to position [90, 0]
click at [560, 426] on button "2005" at bounding box center [682, 428] width 267 height 30
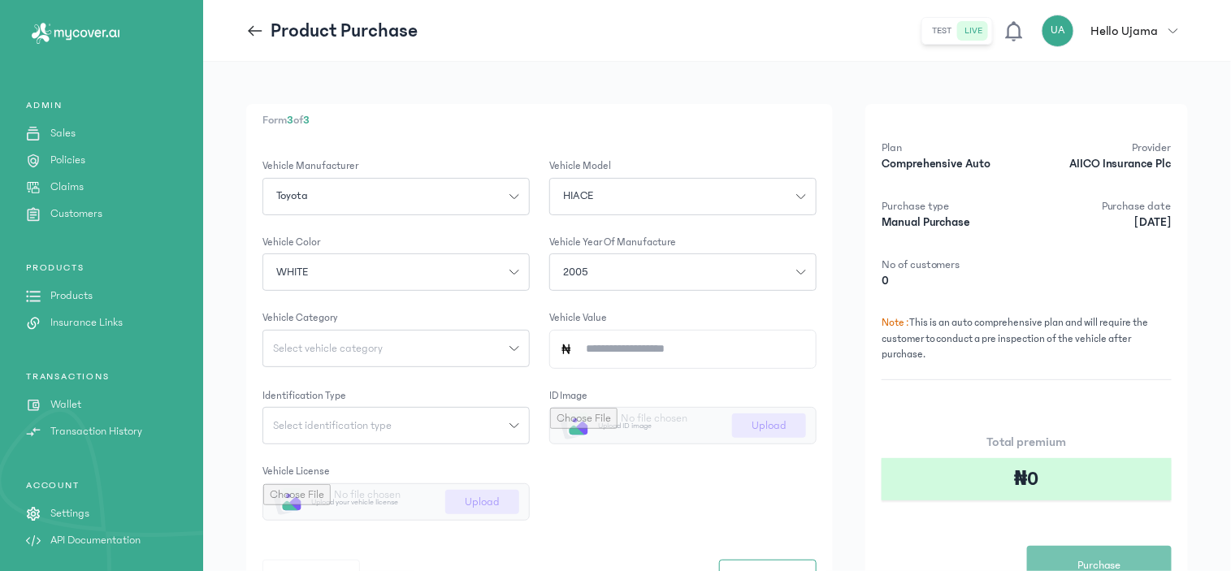
click at [458, 338] on button "Select vehicle category" at bounding box center [395, 348] width 267 height 37
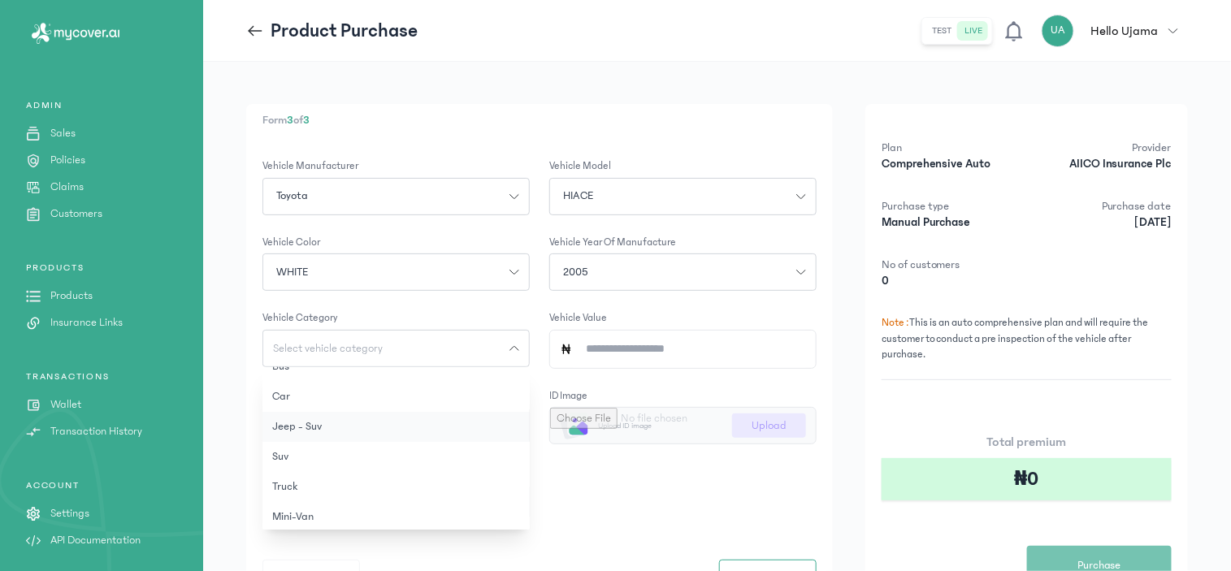
scroll to position [22, 0]
click at [294, 507] on button "Mini-Van" at bounding box center [395, 513] width 267 height 30
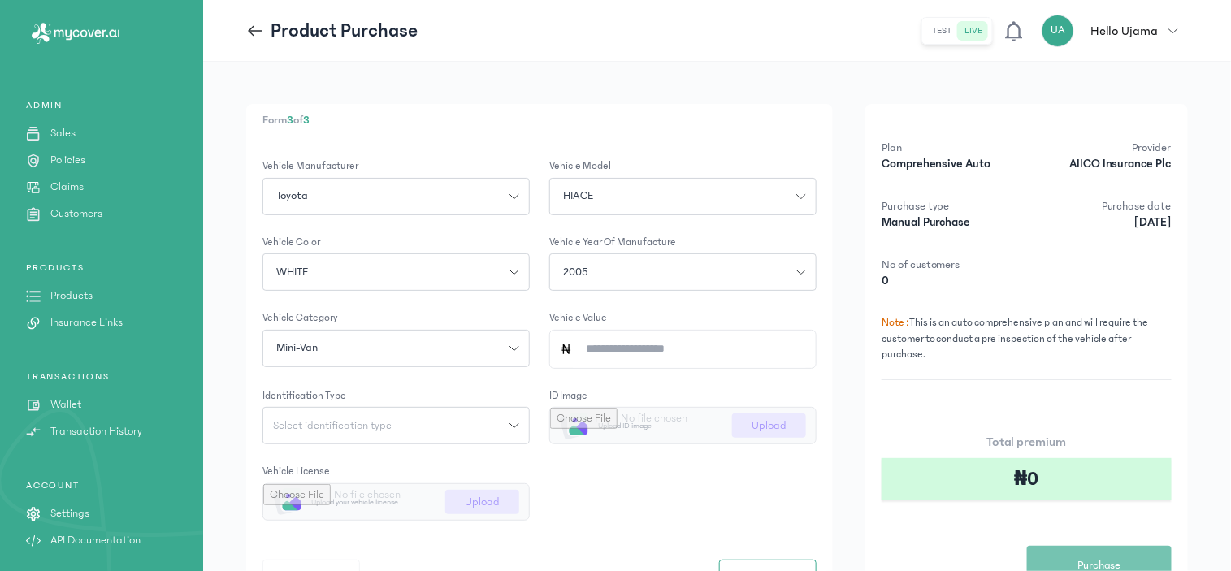
click at [648, 346] on input "Vehicle Value" at bounding box center [689, 349] width 233 height 37
type input "*********"
click at [602, 496] on form "Vehicle Manufacturer Toyota Vehicle Model HIACE Vehicle Color WHITE Vehicle Yea…" at bounding box center [539, 376] width 554 height 437
click at [517, 422] on icon "button" at bounding box center [514, 426] width 10 height 10
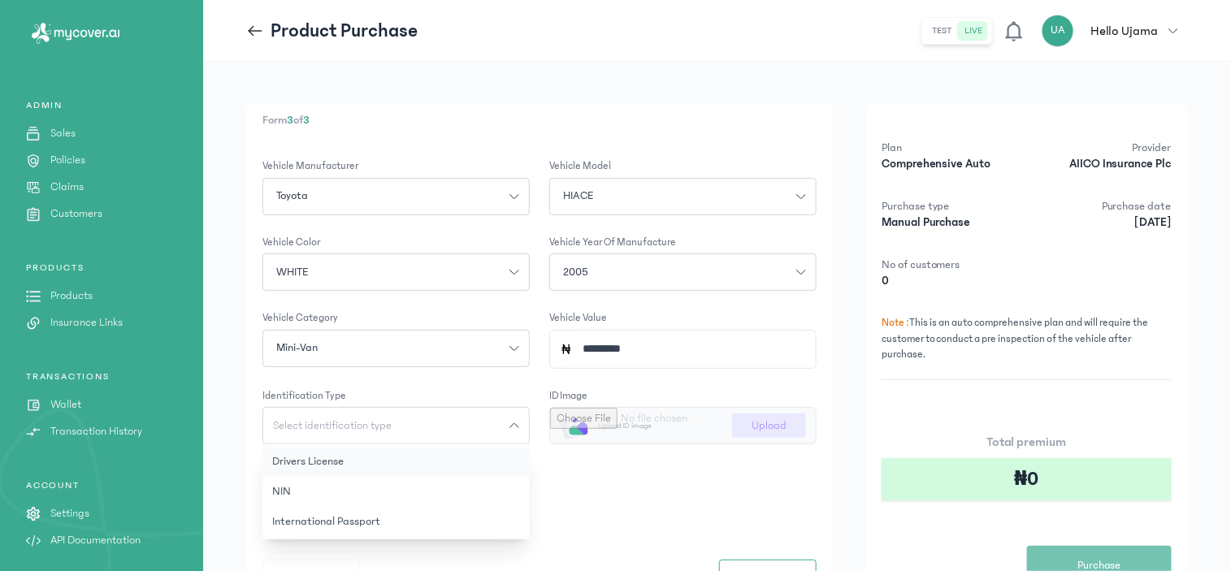
click at [339, 460] on button "Drivers License" at bounding box center [395, 462] width 267 height 30
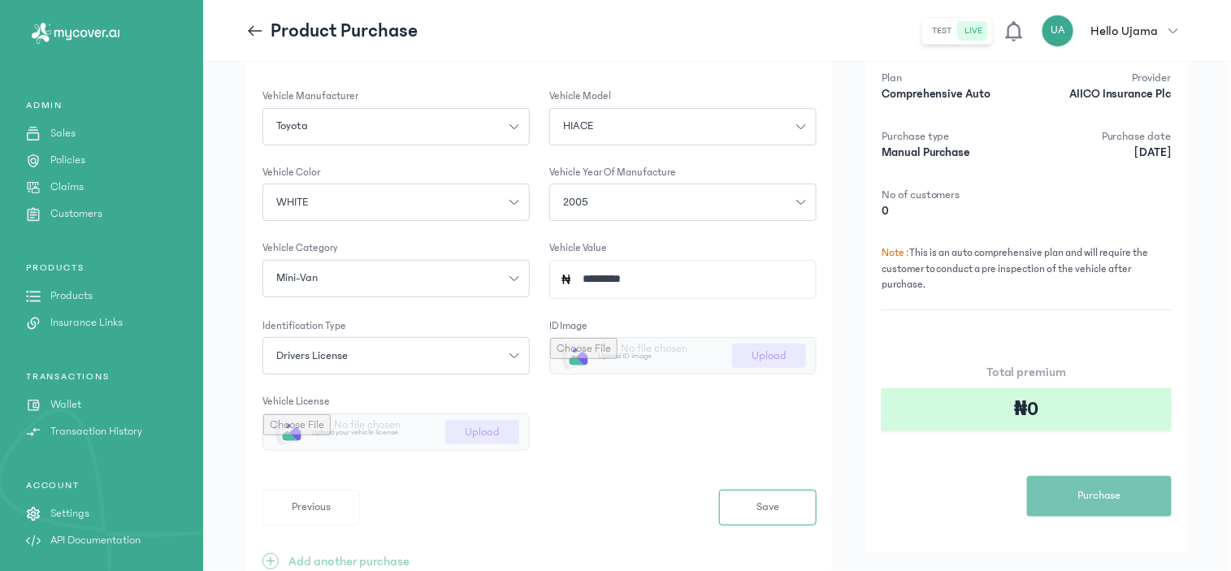
scroll to position [150, 0]
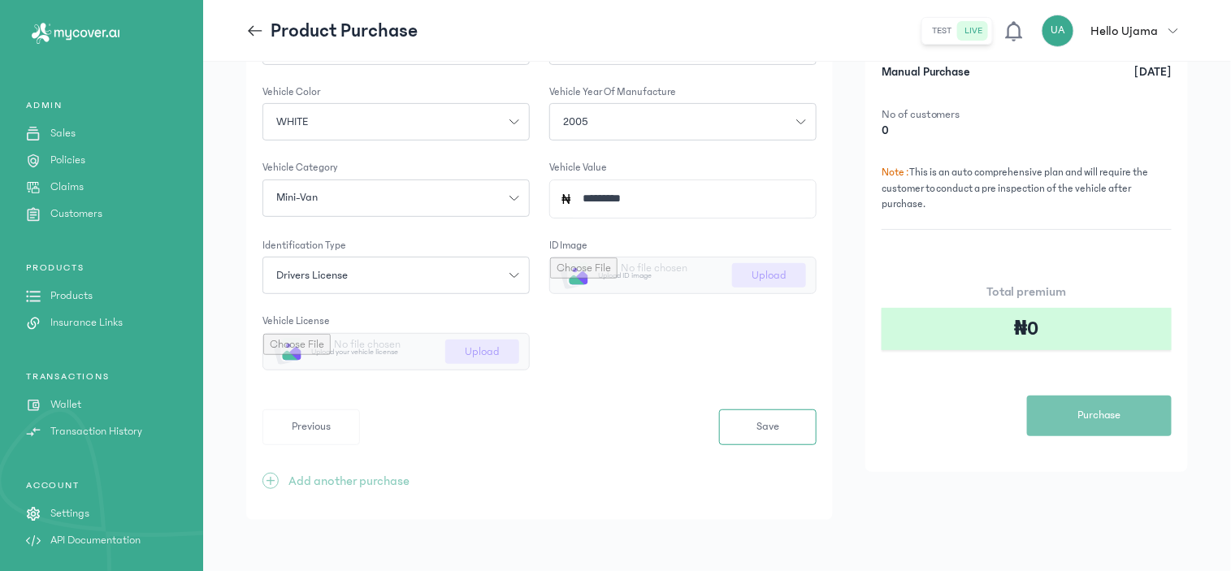
type input "**********"
click at [777, 433] on span "Save" at bounding box center [767, 426] width 23 height 17
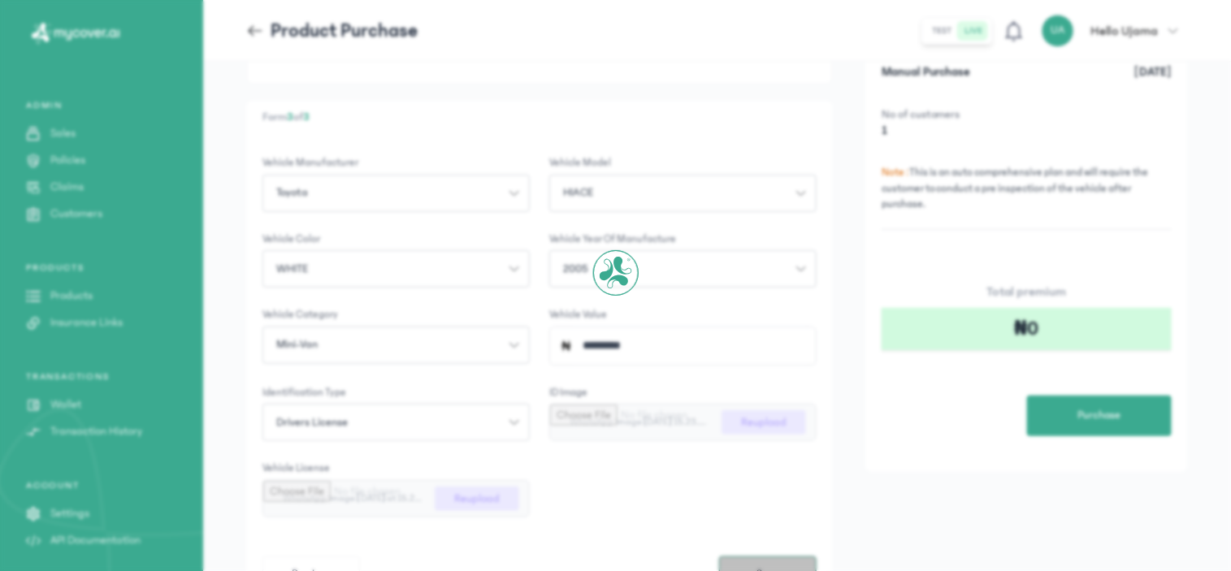
scroll to position [0, 0]
